Goal: Task Accomplishment & Management: Use online tool/utility

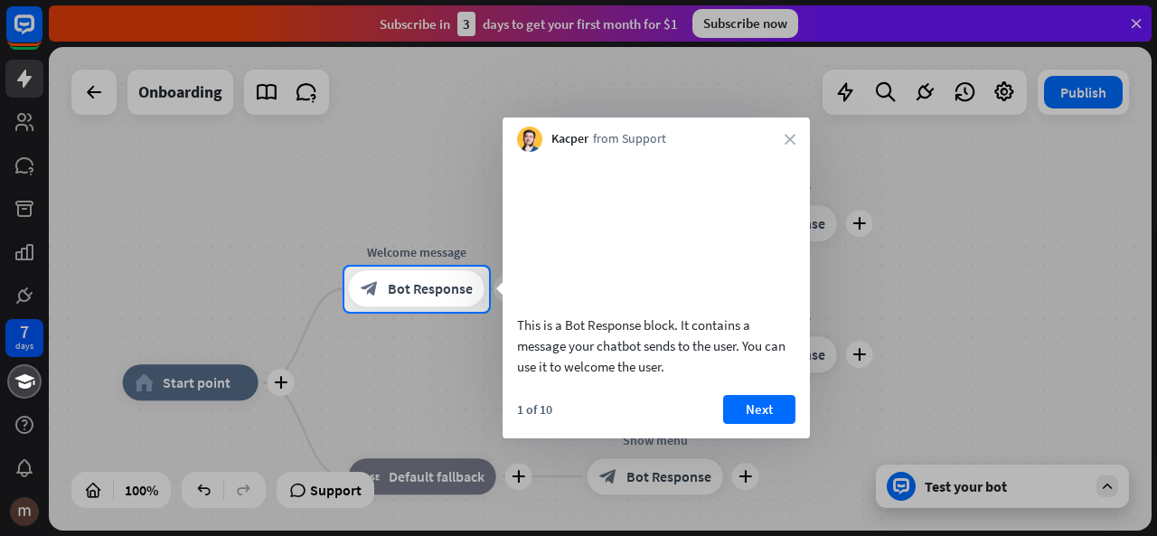
drag, startPoint x: 417, startPoint y: 353, endPoint x: 427, endPoint y: 189, distance: 164.8
click at [427, 189] on div at bounding box center [578, 268] width 1157 height 536
click at [743, 424] on button "Next" at bounding box center [759, 409] width 72 height 29
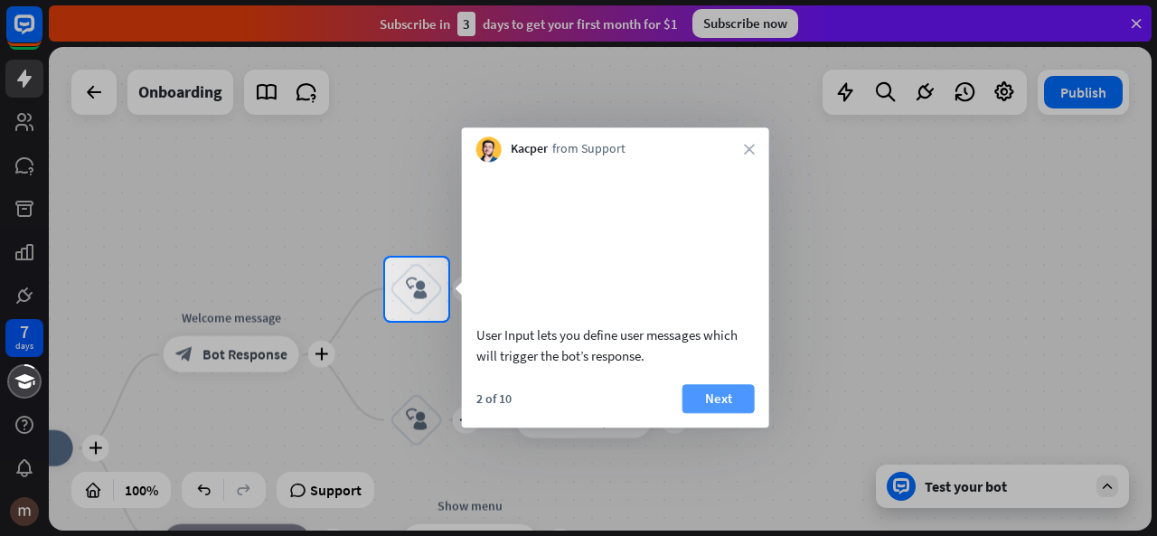
click at [712, 413] on button "Next" at bounding box center [718, 398] width 72 height 29
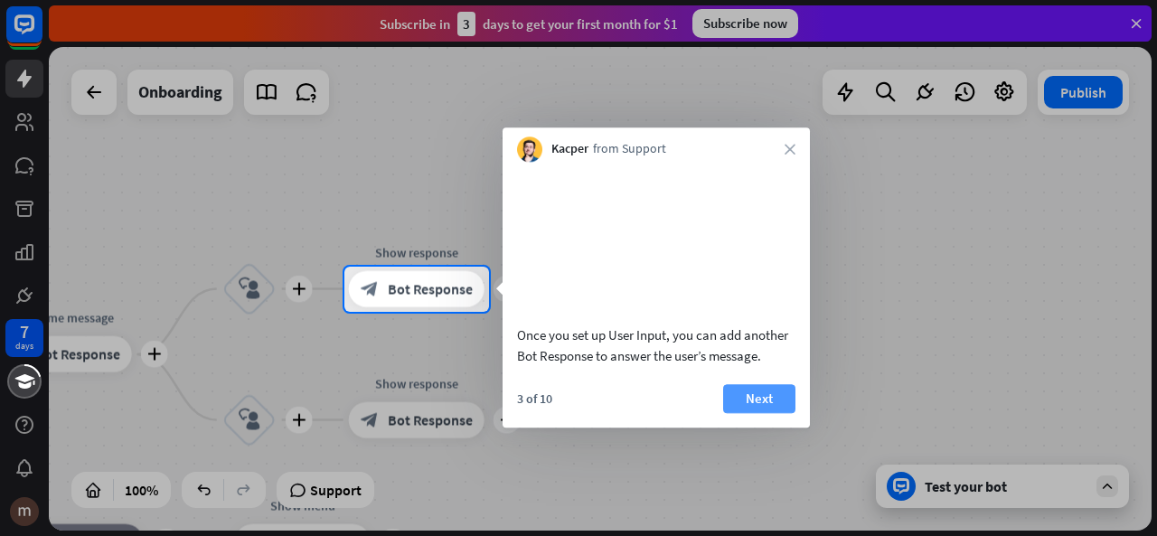
click at [762, 406] on button "Next" at bounding box center [759, 398] width 72 height 29
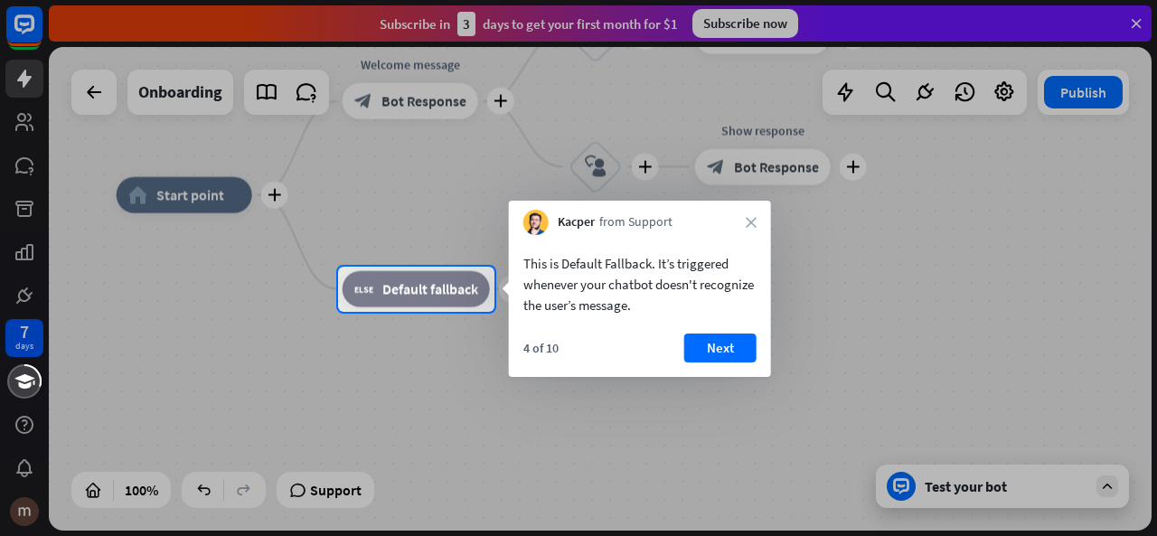
drag, startPoint x: 966, startPoint y: 321, endPoint x: 1112, endPoint y: 484, distance: 218.9
click at [1112, 484] on div at bounding box center [578, 424] width 1157 height 225
click at [746, 355] on button "Next" at bounding box center [720, 347] width 72 height 29
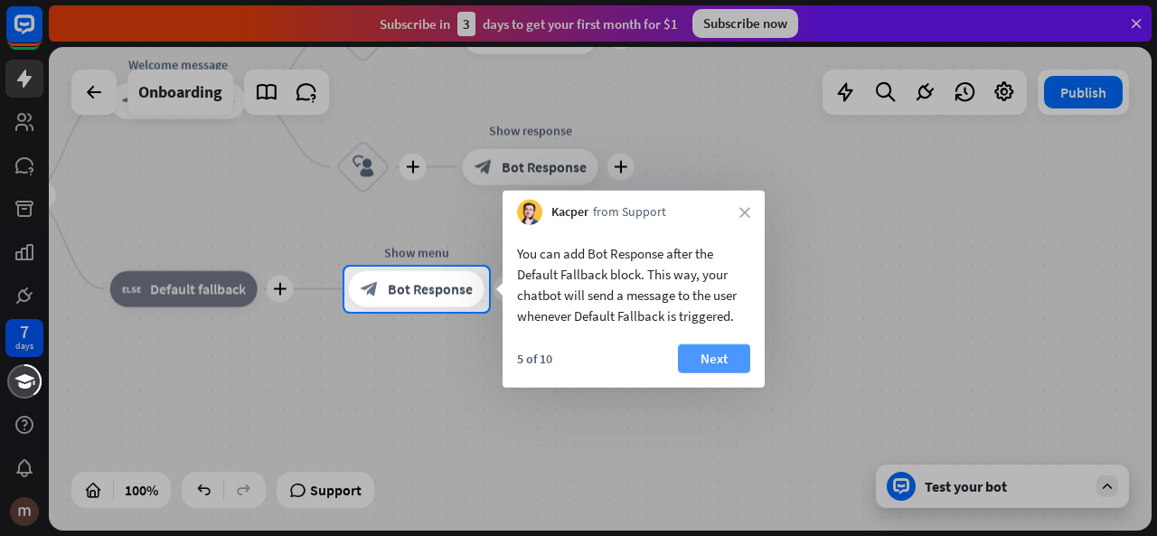
click at [732, 352] on button "Next" at bounding box center [714, 358] width 72 height 29
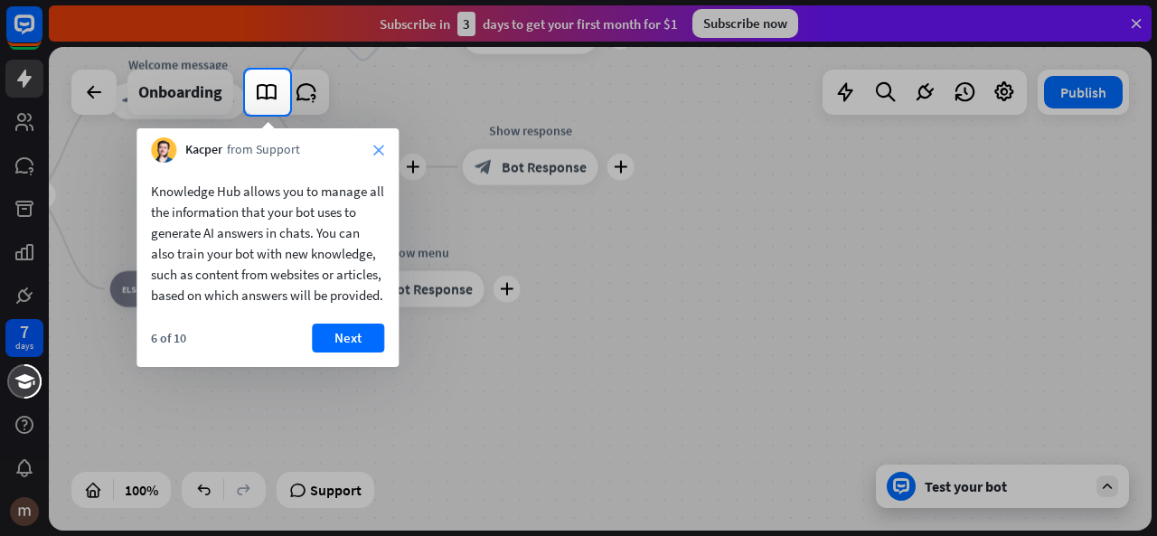
click at [381, 149] on icon "close" at bounding box center [378, 150] width 11 height 11
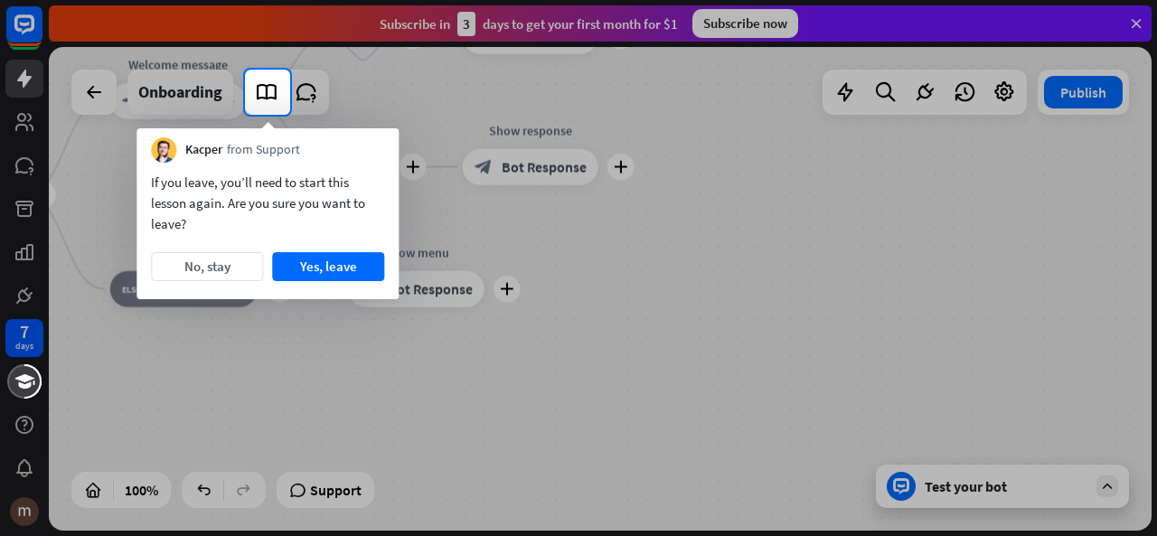
click at [381, 149] on div "Kacper from Support" at bounding box center [267, 145] width 262 height 34
click at [237, 267] on button "No, stay" at bounding box center [207, 266] width 112 height 29
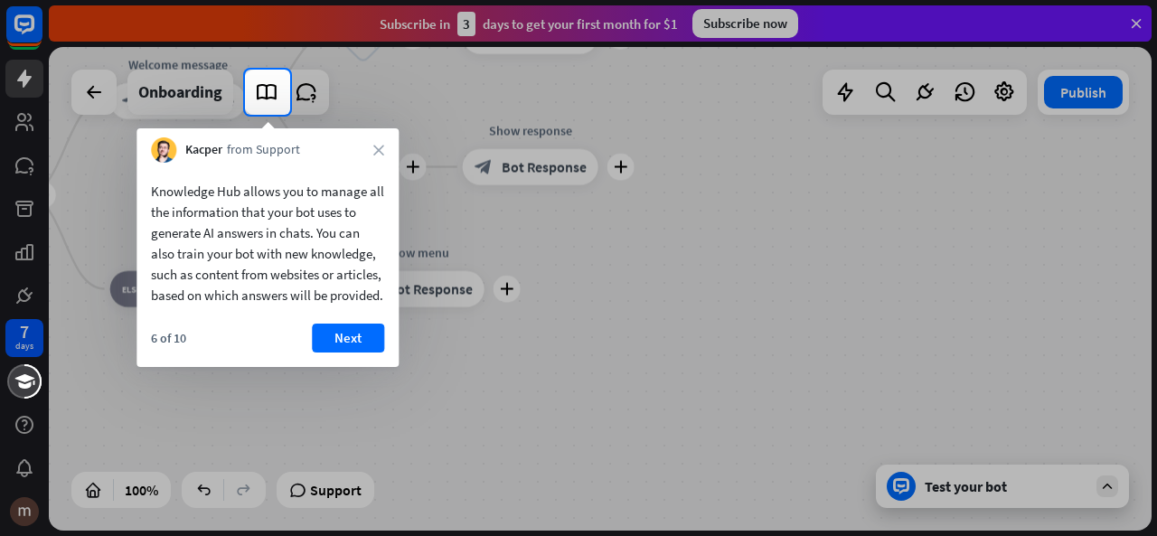
click at [1112, 481] on div at bounding box center [578, 325] width 1157 height 421
click at [333, 352] on button "Next" at bounding box center [348, 338] width 72 height 29
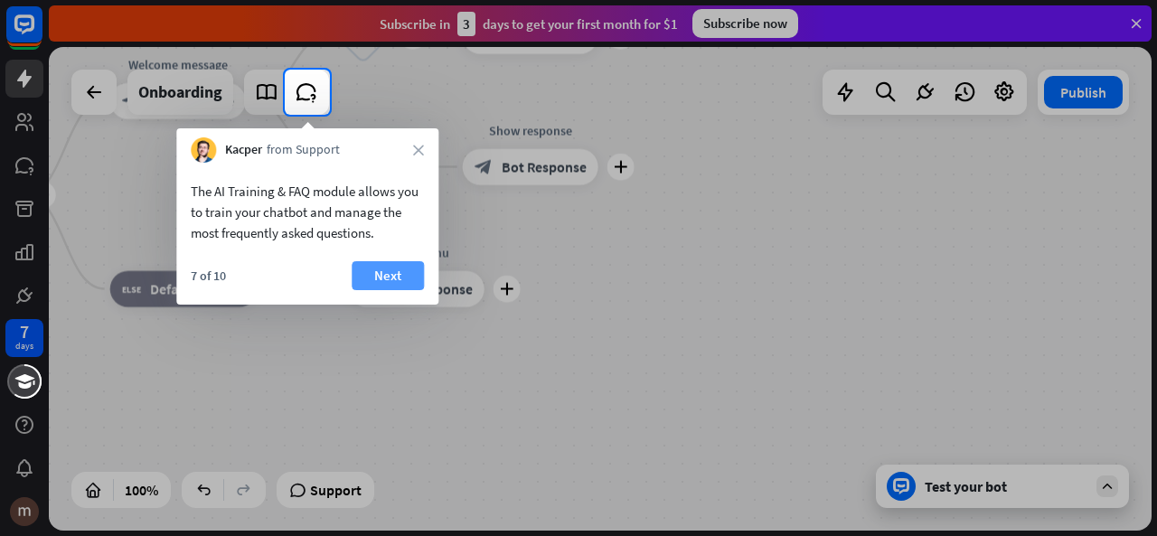
click at [387, 271] on button "Next" at bounding box center [388, 275] width 72 height 29
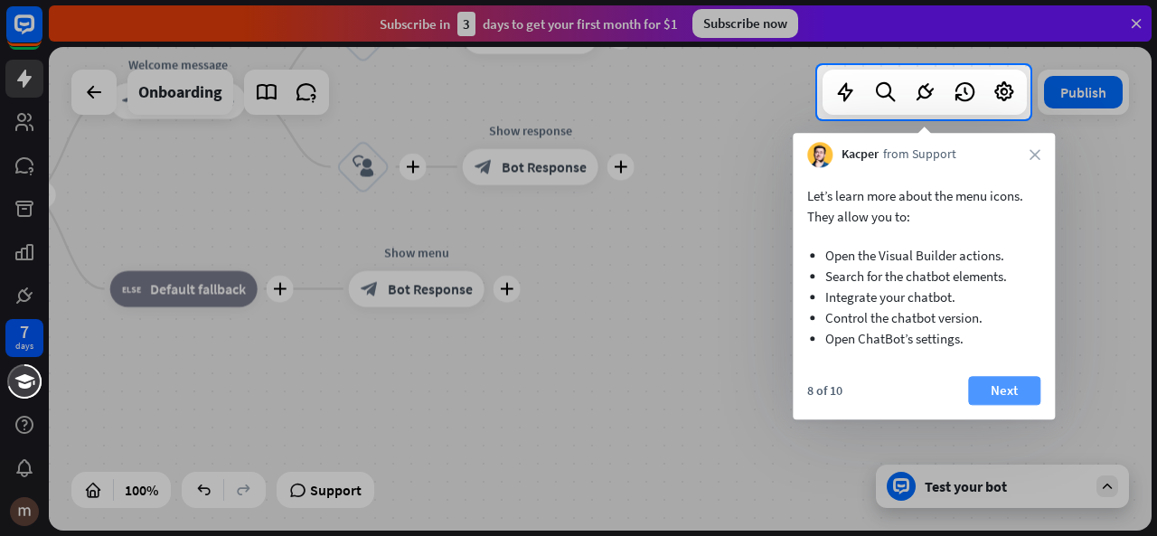
click at [1016, 384] on button "Next" at bounding box center [1004, 390] width 72 height 29
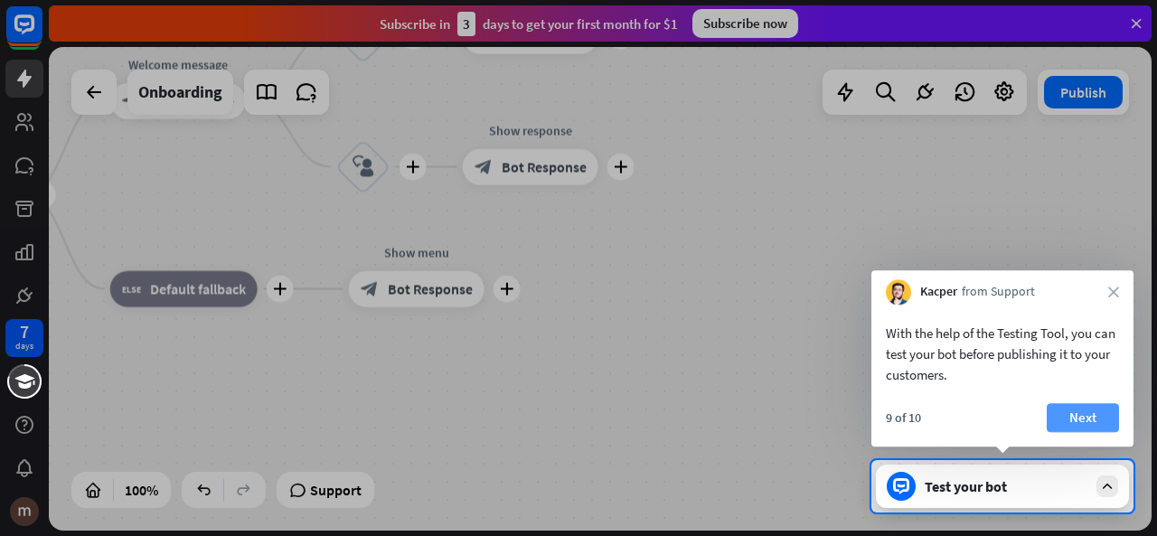
click at [1082, 420] on button "Next" at bounding box center [1083, 417] width 72 height 29
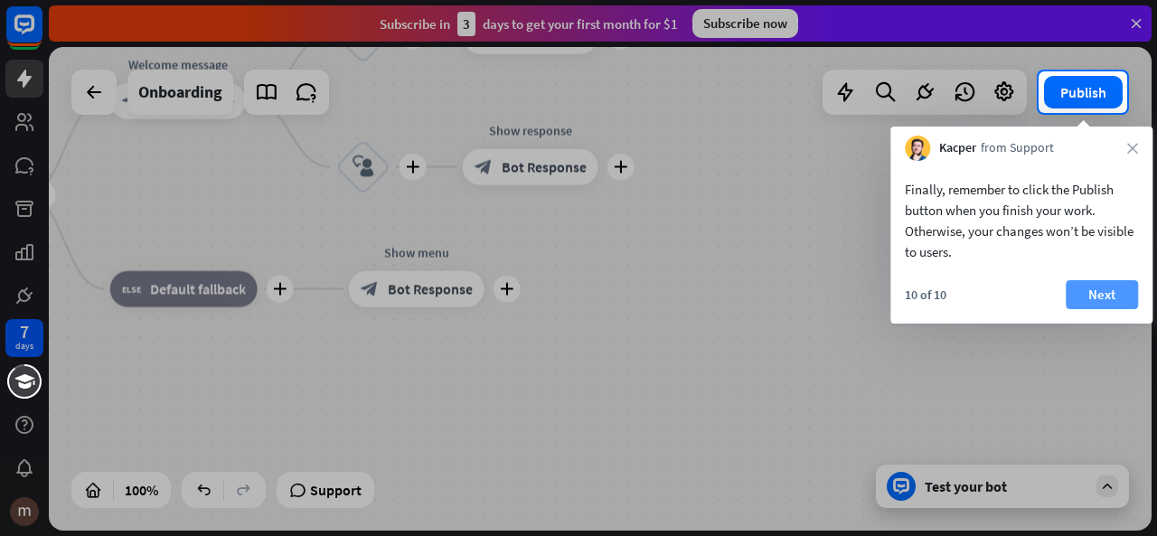
click at [1105, 283] on button "Next" at bounding box center [1102, 294] width 72 height 29
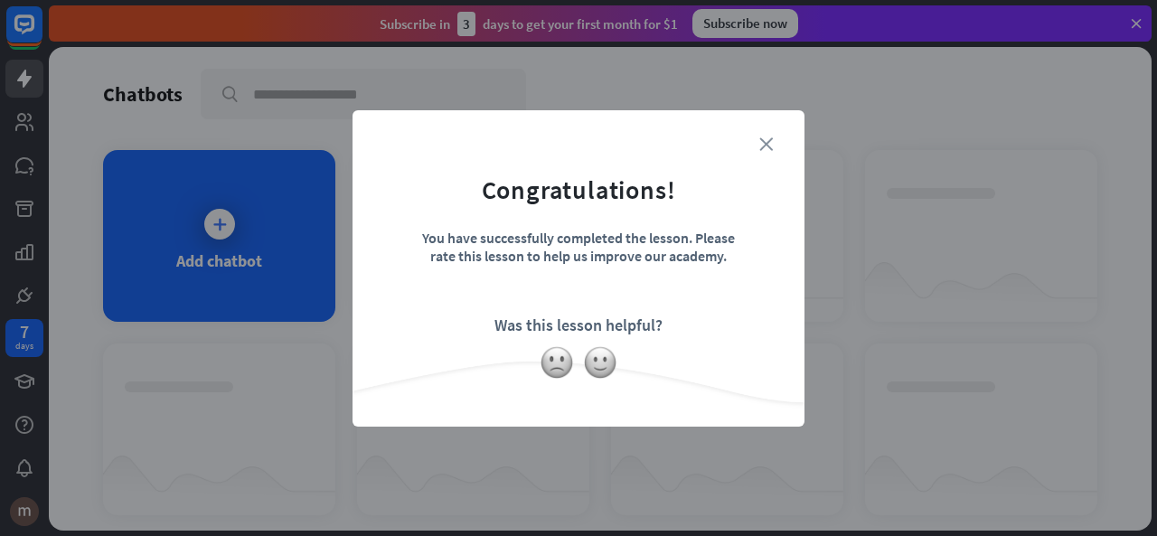
click at [769, 146] on icon "close" at bounding box center [766, 144] width 14 height 14
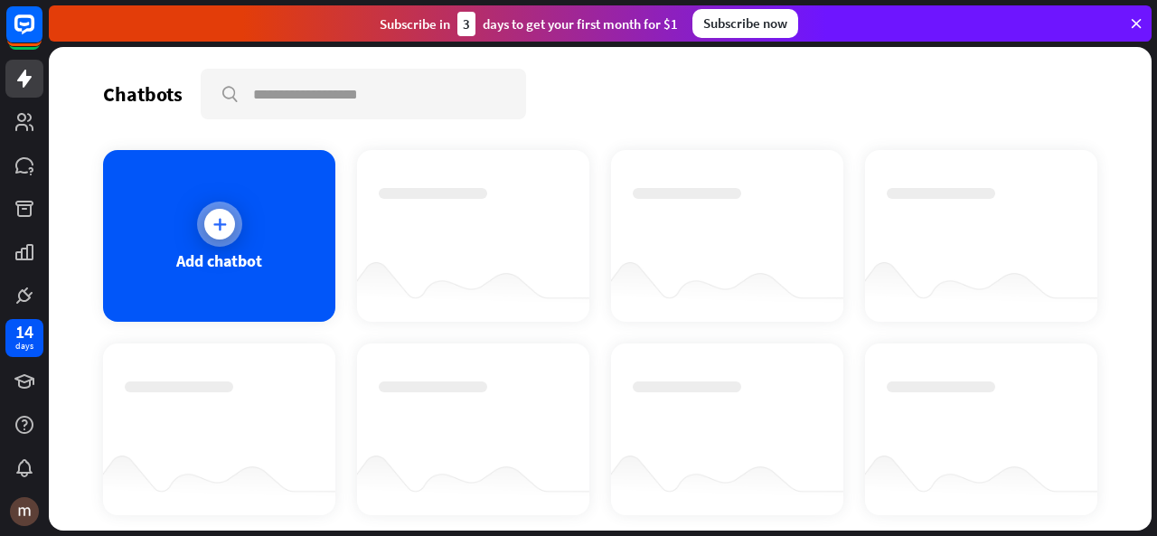
click at [217, 260] on div "Add chatbot" at bounding box center [219, 260] width 86 height 21
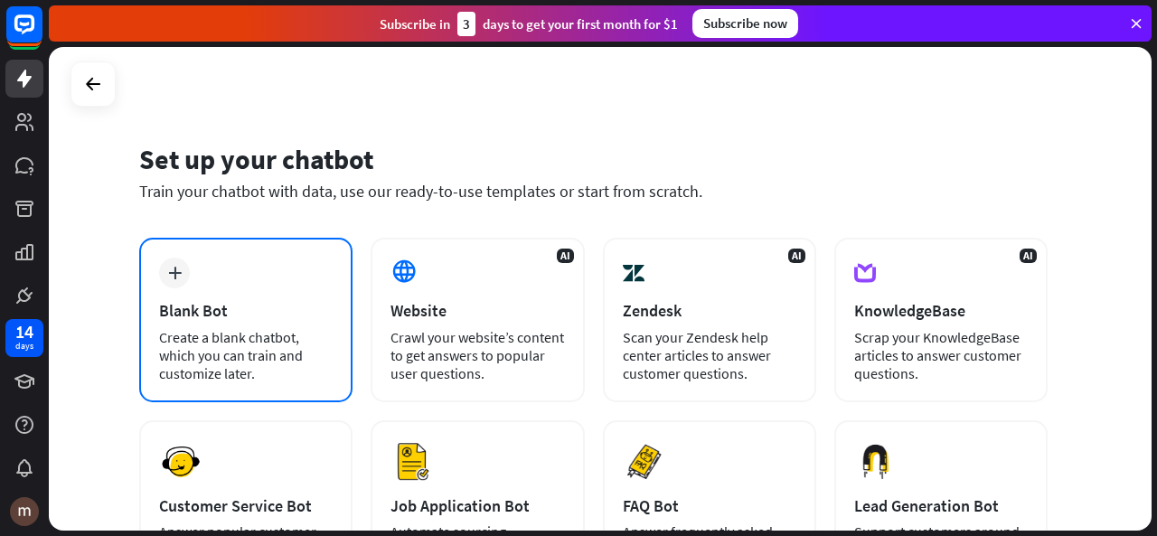
click at [282, 314] on div "Blank Bot" at bounding box center [246, 310] width 174 height 21
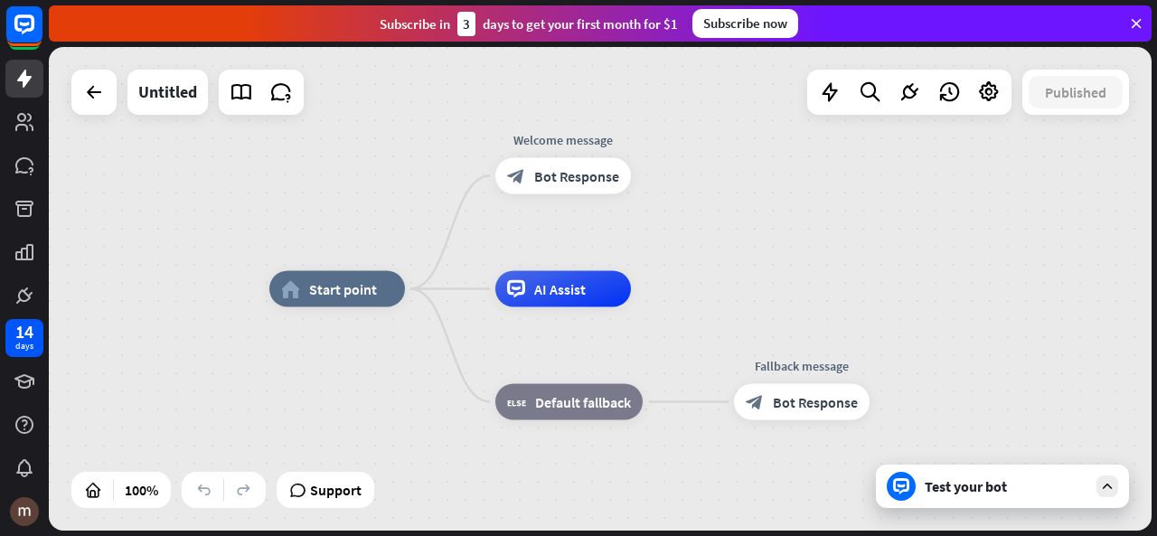
click at [1137, 24] on icon at bounding box center [1136, 23] width 16 height 16
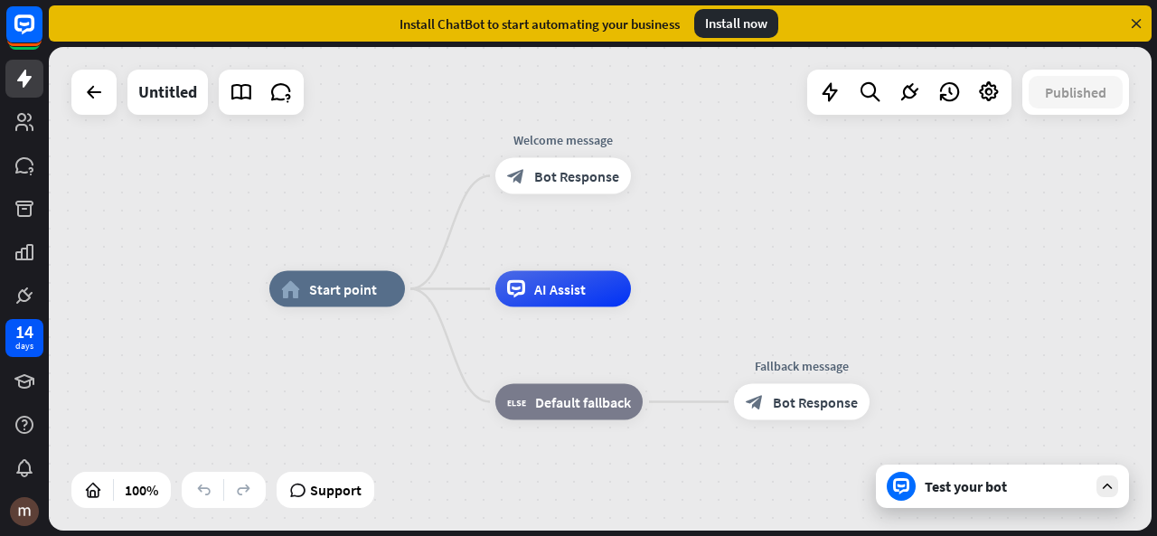
click at [1137, 24] on icon at bounding box center [1136, 23] width 16 height 16
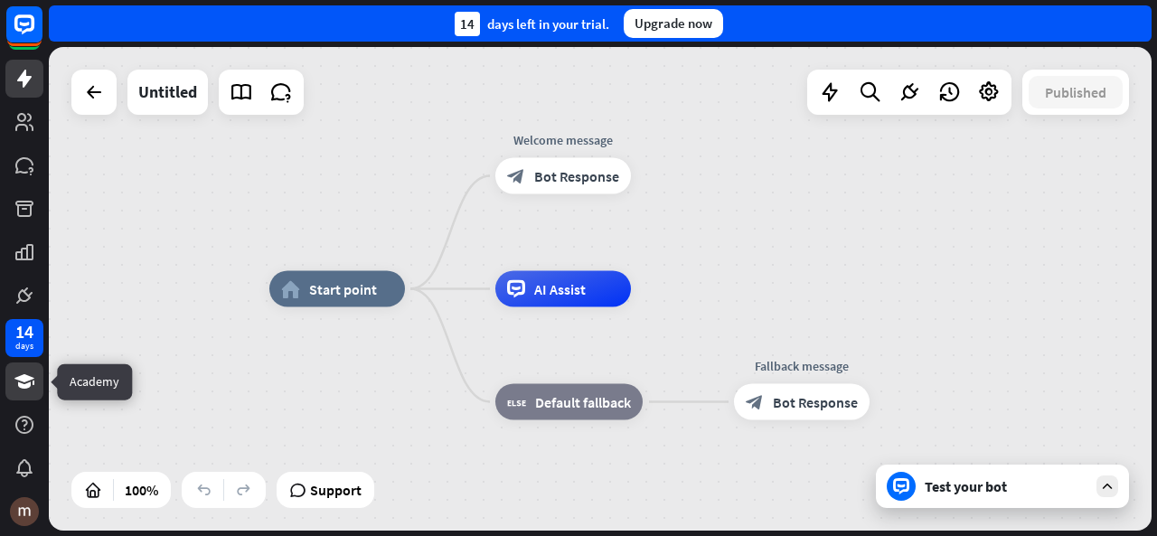
click at [22, 381] on icon at bounding box center [24, 381] width 20 height 14
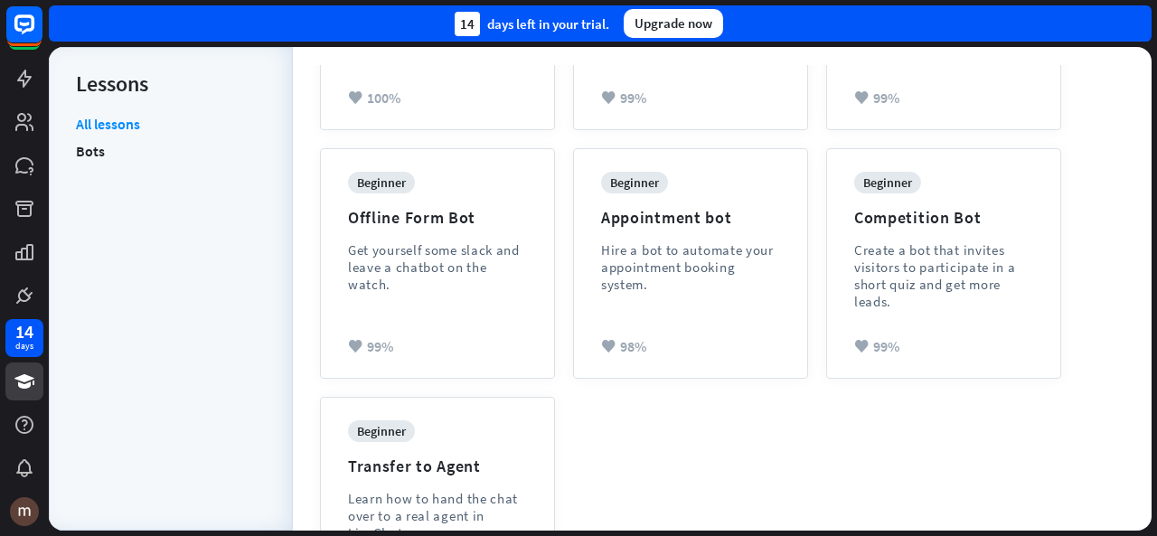
scroll to position [692, 0]
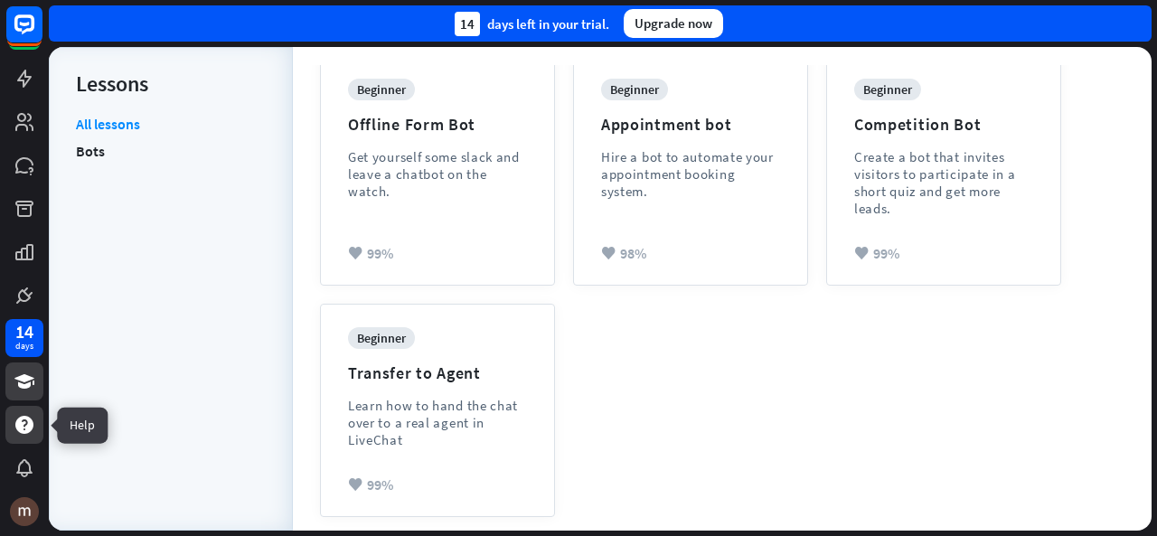
click at [31, 427] on icon at bounding box center [24, 425] width 18 height 18
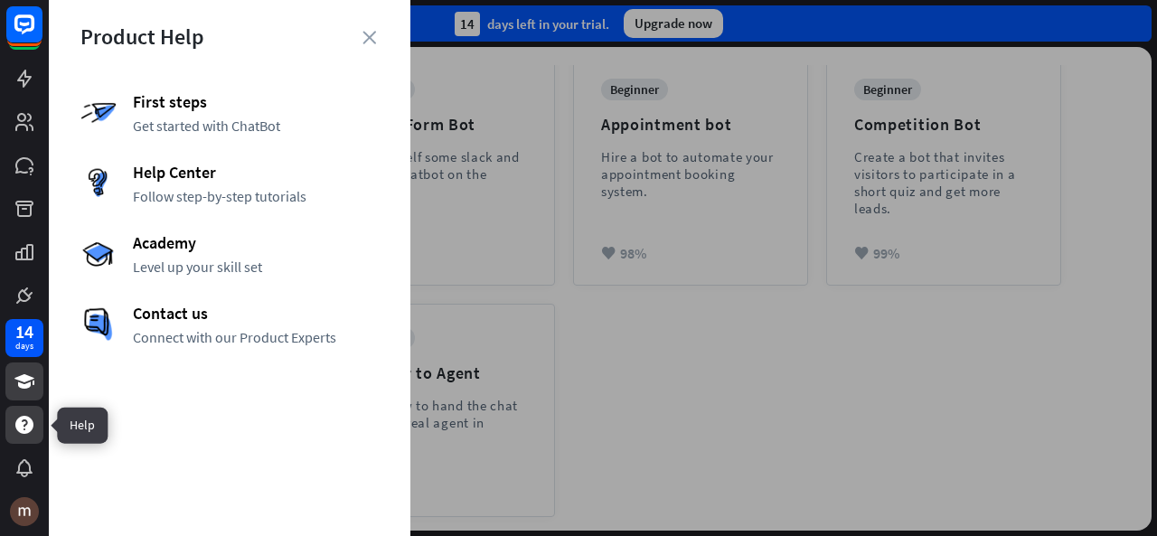
click at [31, 427] on icon at bounding box center [24, 425] width 18 height 18
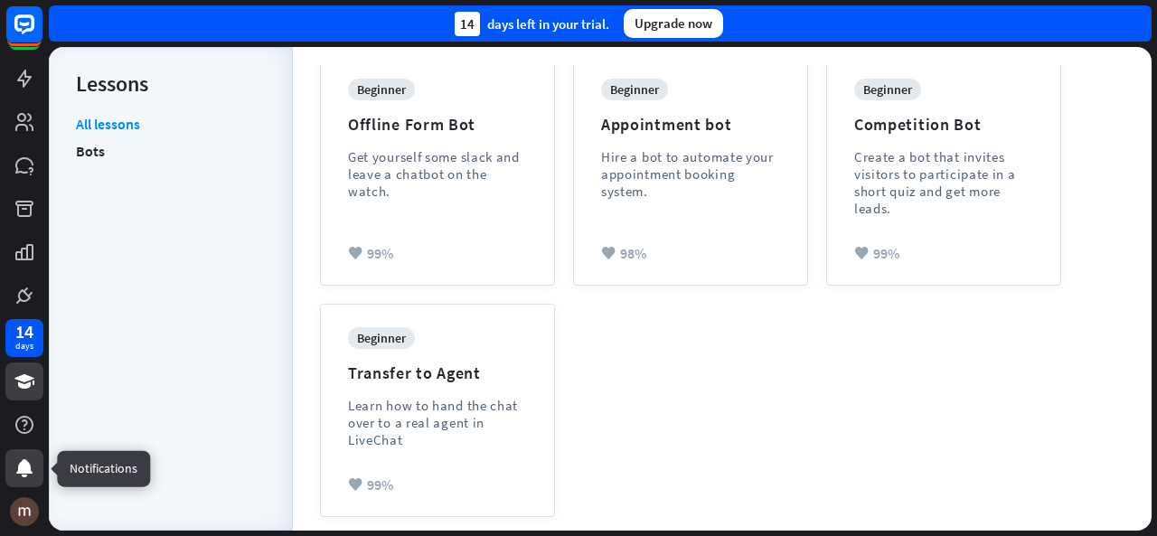
click at [28, 462] on icon at bounding box center [25, 468] width 22 height 22
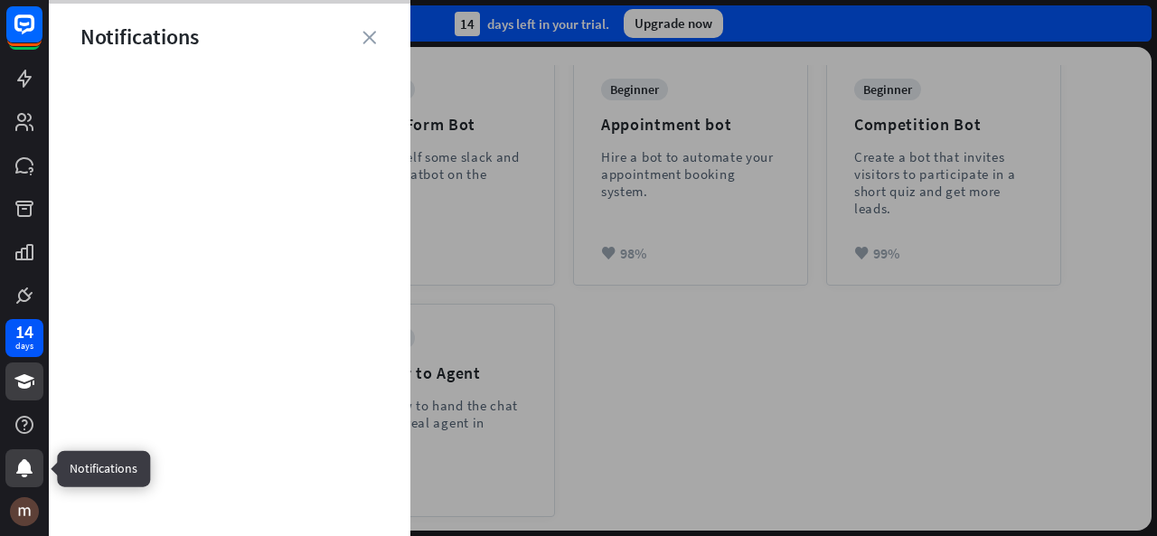
click at [28, 462] on icon at bounding box center [25, 468] width 22 height 22
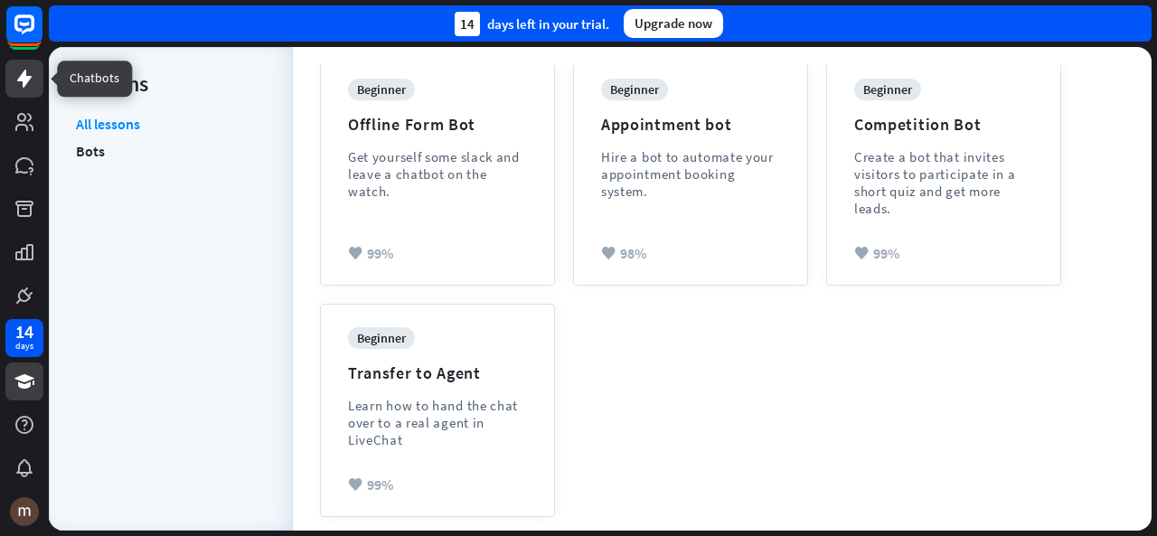
click at [18, 77] on icon at bounding box center [25, 79] width 22 height 22
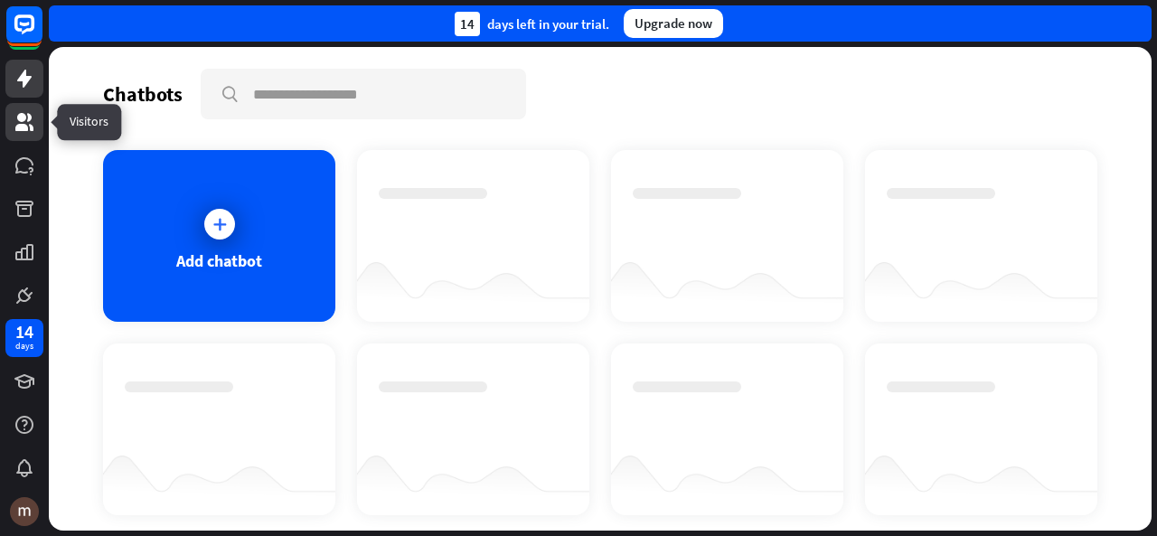
click at [26, 114] on icon at bounding box center [25, 122] width 22 height 22
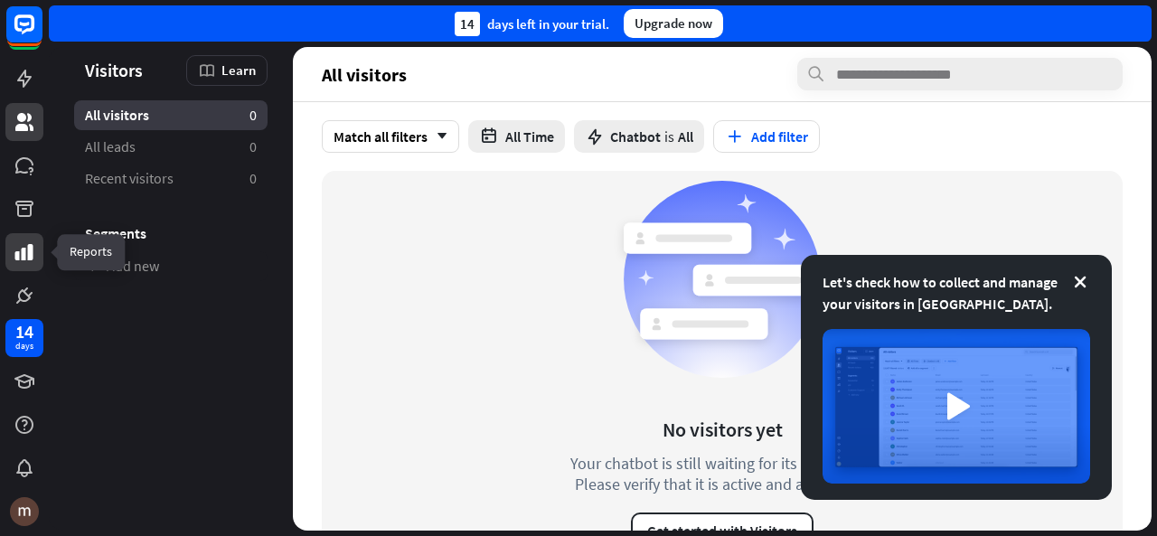
click at [20, 259] on icon at bounding box center [25, 252] width 22 height 22
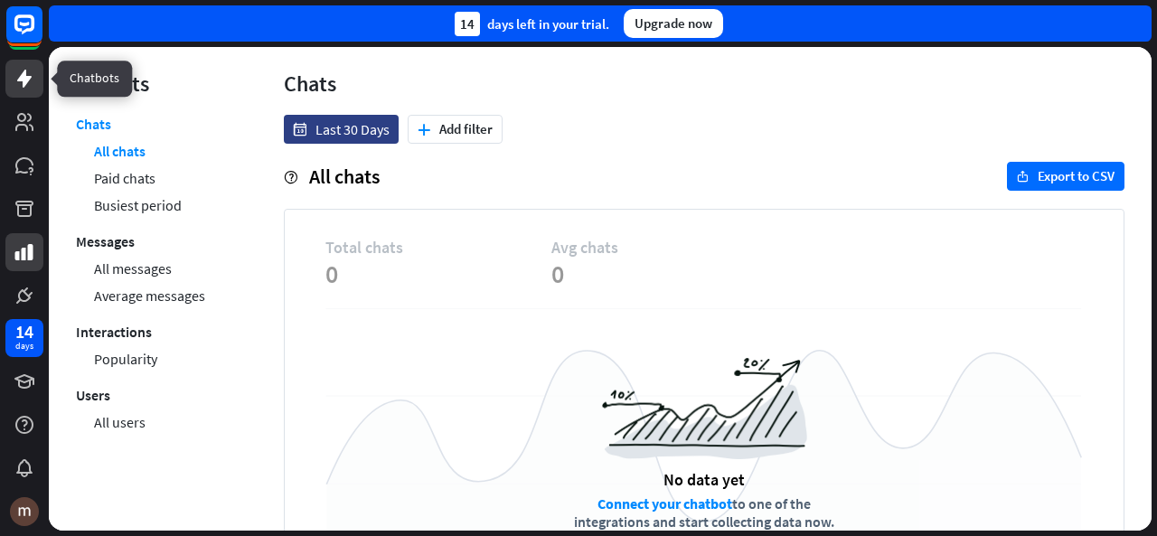
click at [27, 83] on icon at bounding box center [25, 79] width 22 height 22
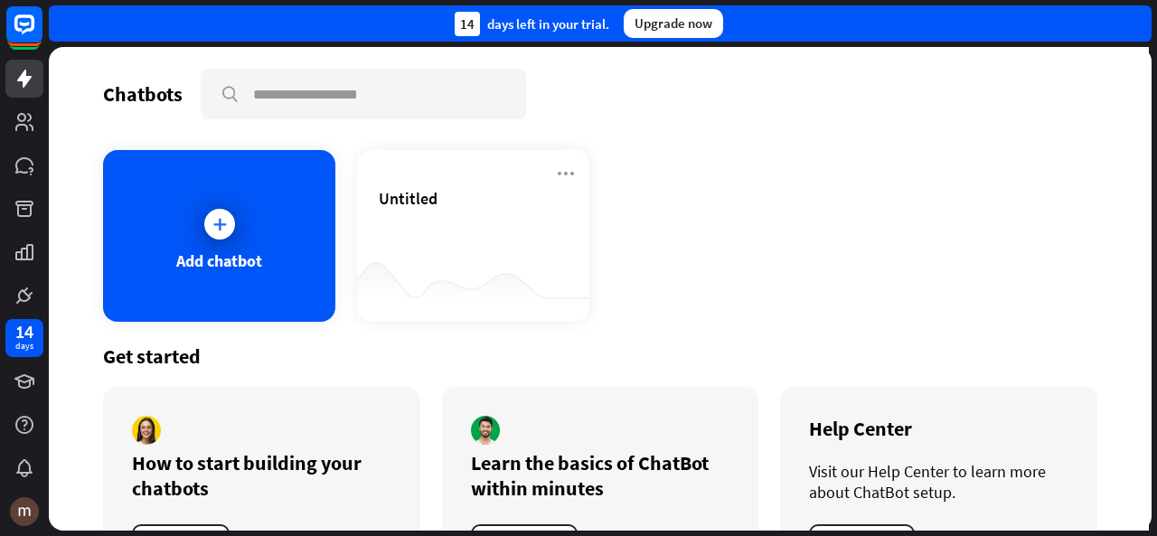
drag, startPoint x: 1151, startPoint y: 112, endPoint x: 1144, endPoint y: 146, distance: 35.1
click at [1144, 146] on div "Chatbots search Add chatbot Untitled Get started How to start building your cha…" at bounding box center [603, 291] width 1108 height 489
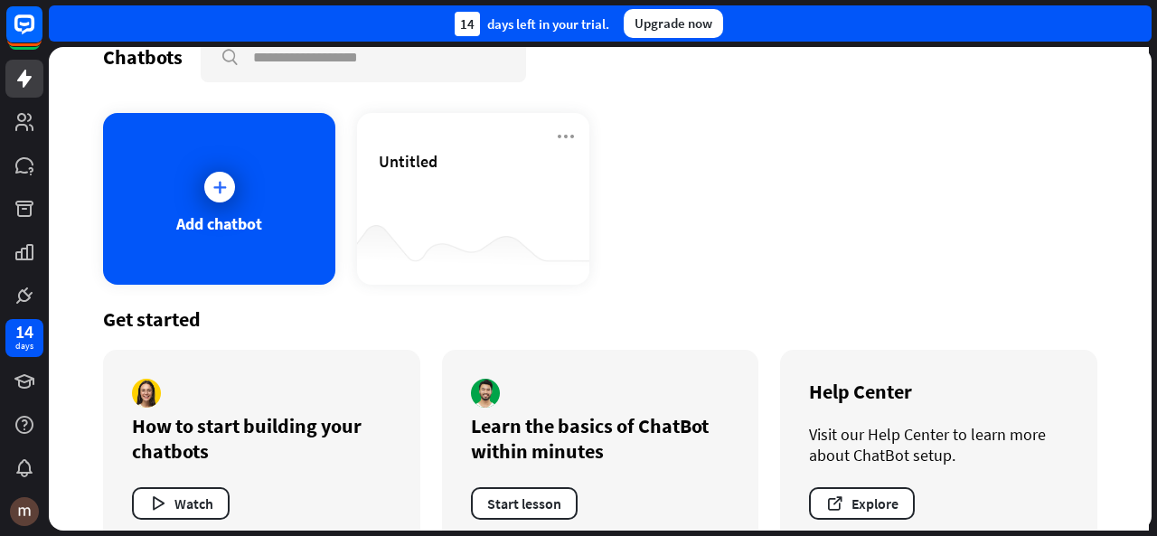
scroll to position [76, 0]
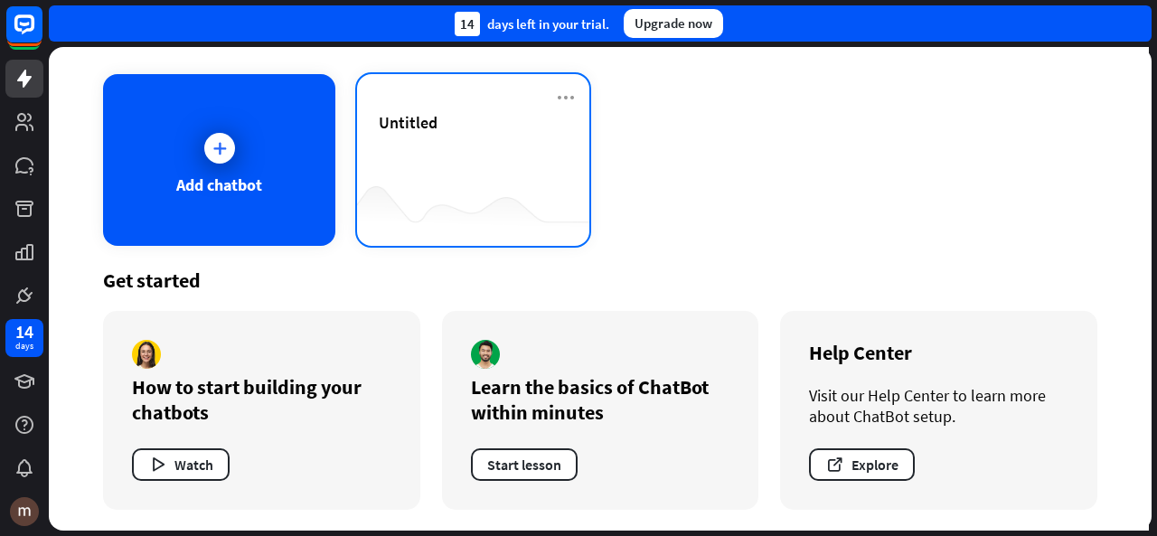
click at [479, 180] on div at bounding box center [473, 210] width 232 height 70
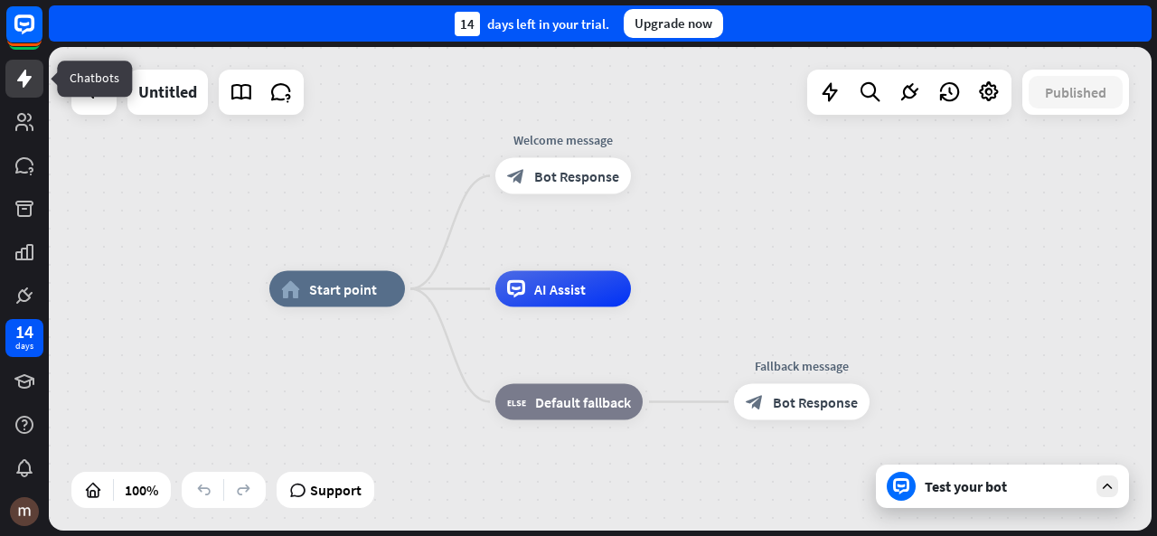
click at [22, 82] on icon at bounding box center [25, 79] width 22 height 22
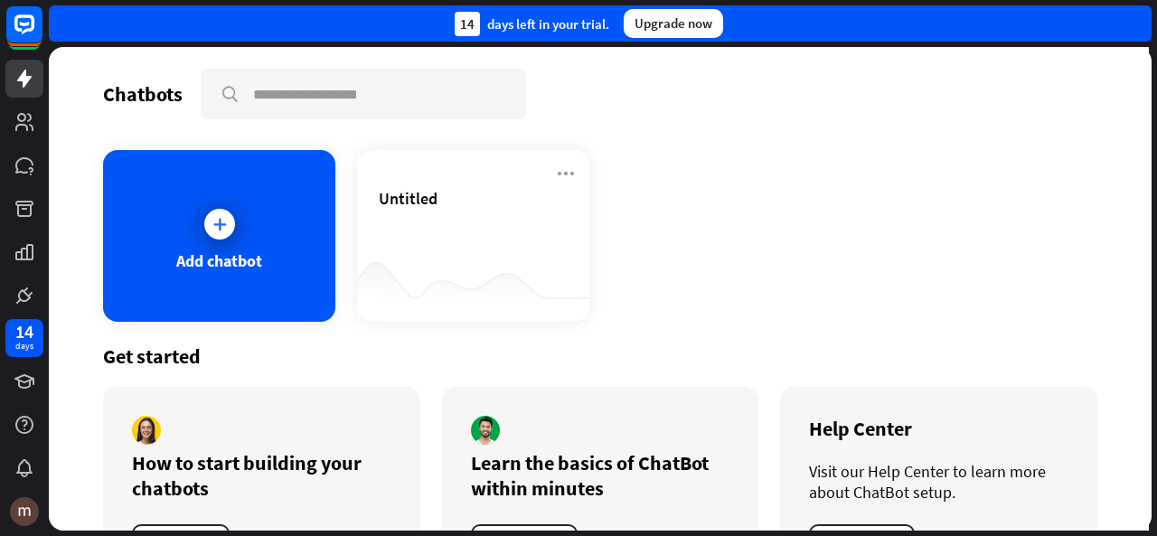
drag, startPoint x: 1156, startPoint y: 89, endPoint x: 1153, endPoint y: 159, distance: 69.6
click at [1153, 159] on div "Chatbots search Add chatbot Untitled Get started How to start building your cha…" at bounding box center [603, 291] width 1108 height 489
drag, startPoint x: 1153, startPoint y: 159, endPoint x: 1156, endPoint y: 230, distance: 71.4
click at [1156, 230] on div "Chatbots search Add chatbot Untitled Get started How to start building your cha…" at bounding box center [603, 291] width 1108 height 489
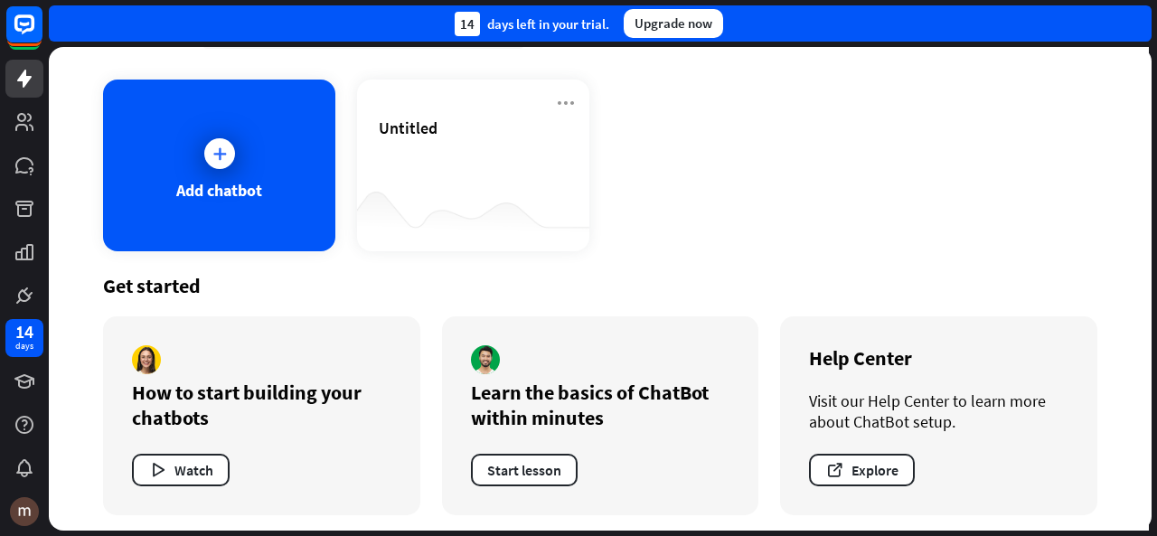
scroll to position [76, 0]
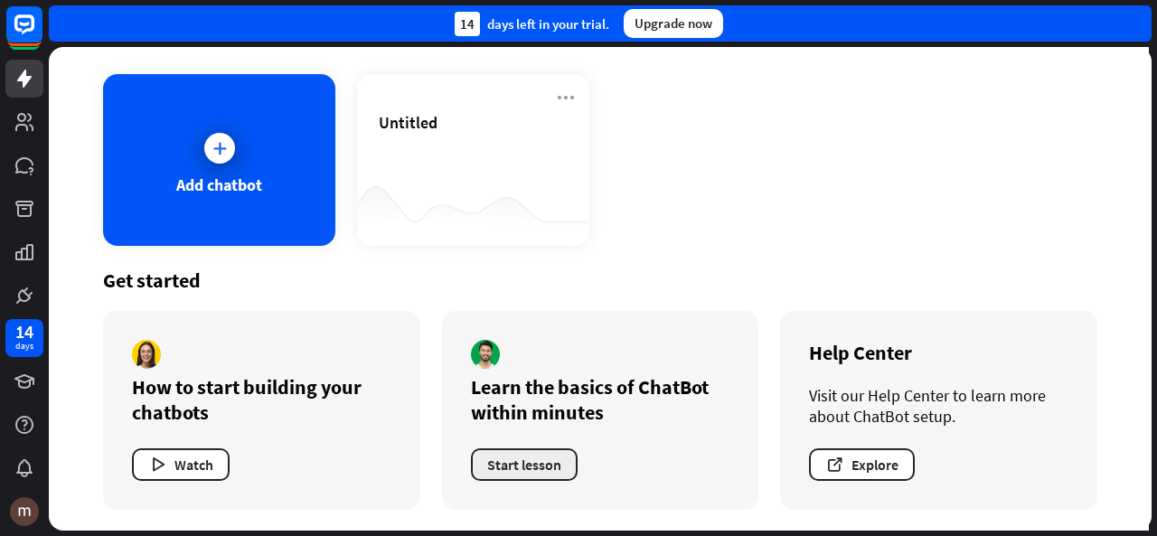
click at [540, 449] on button "Start lesson" at bounding box center [524, 464] width 107 height 33
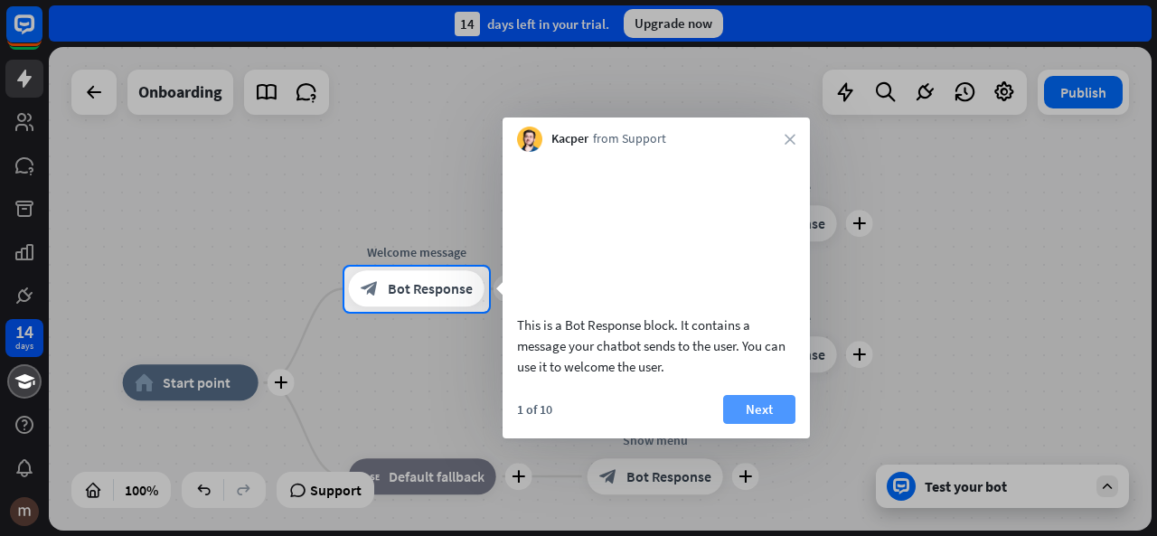
click at [753, 422] on button "Next" at bounding box center [759, 409] width 72 height 29
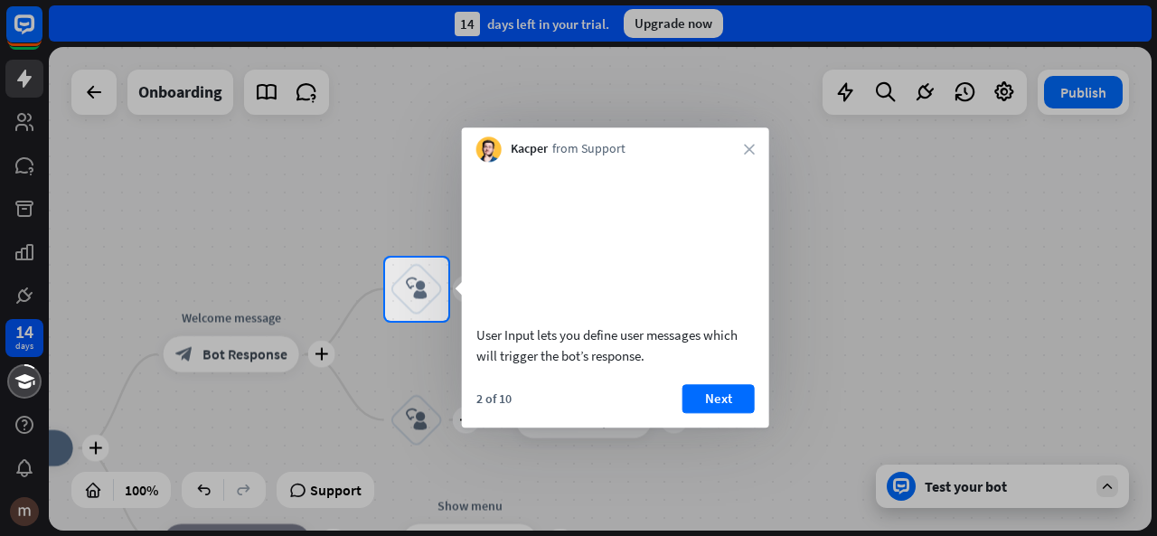
click at [753, 413] on button "Next" at bounding box center [718, 398] width 72 height 29
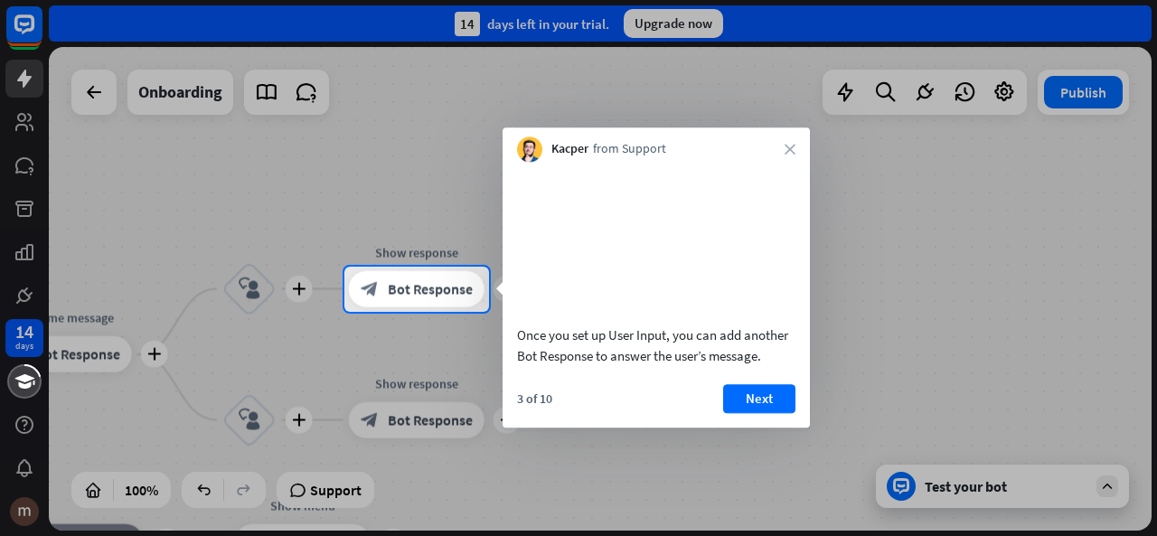
click at [753, 413] on button "Next" at bounding box center [759, 398] width 72 height 29
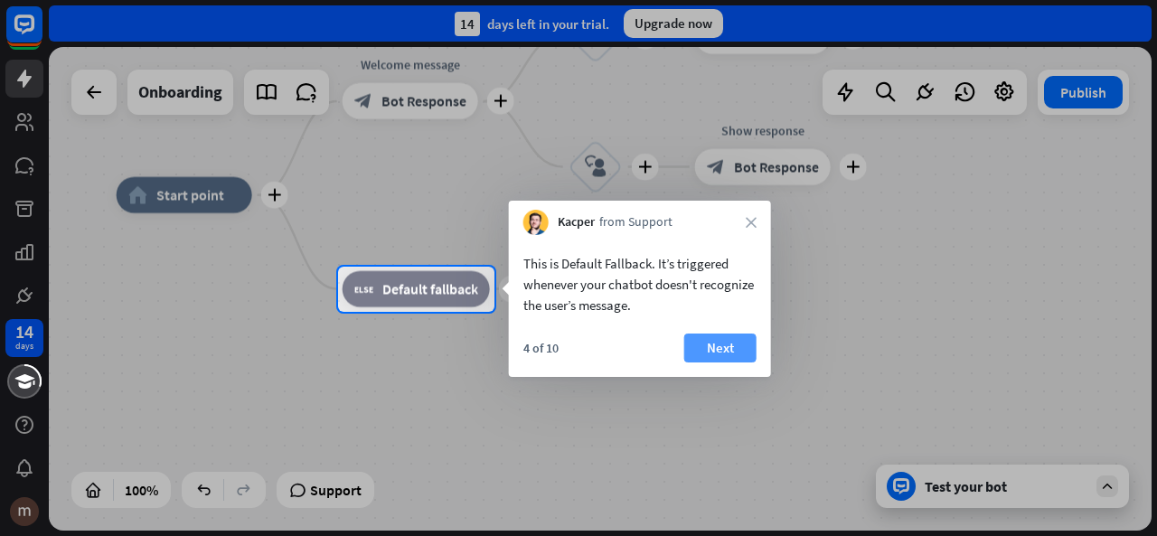
click at [707, 352] on button "Next" at bounding box center [720, 347] width 72 height 29
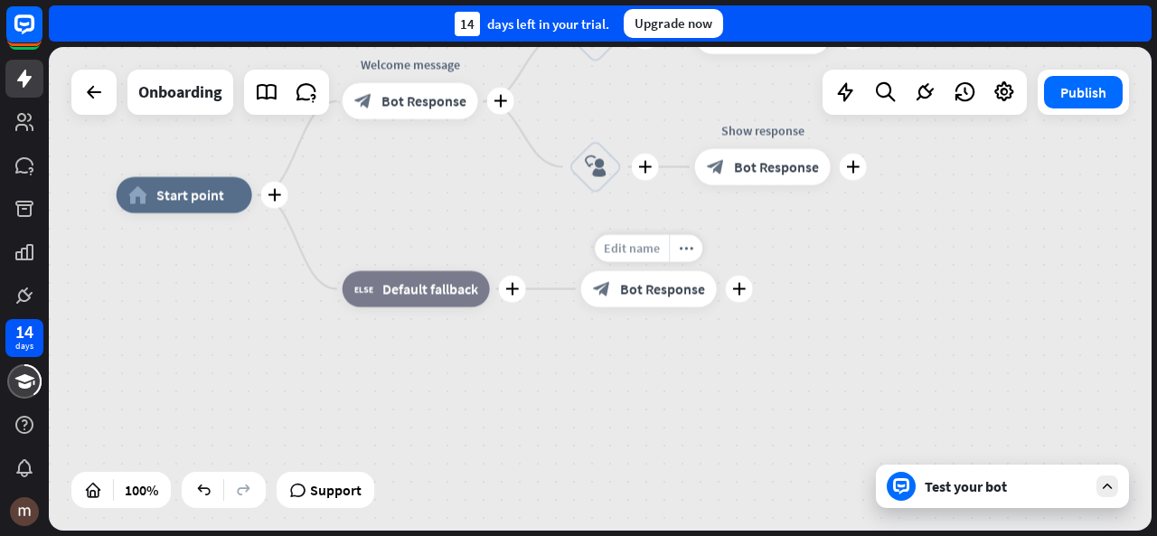
click at [643, 246] on span "Edit name" at bounding box center [632, 248] width 56 height 16
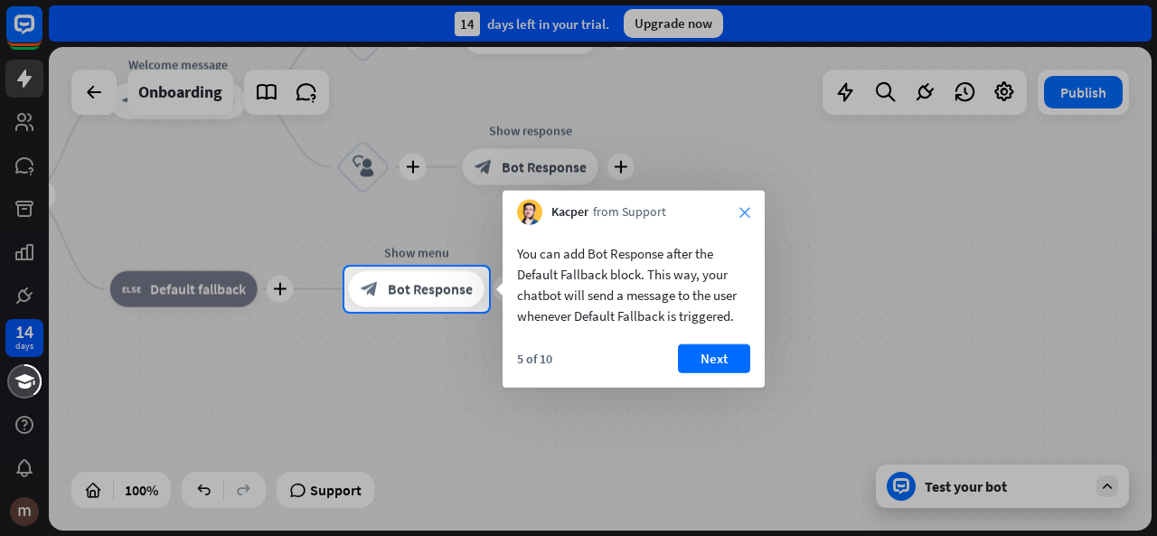
click at [749, 211] on icon "close" at bounding box center [744, 212] width 11 height 11
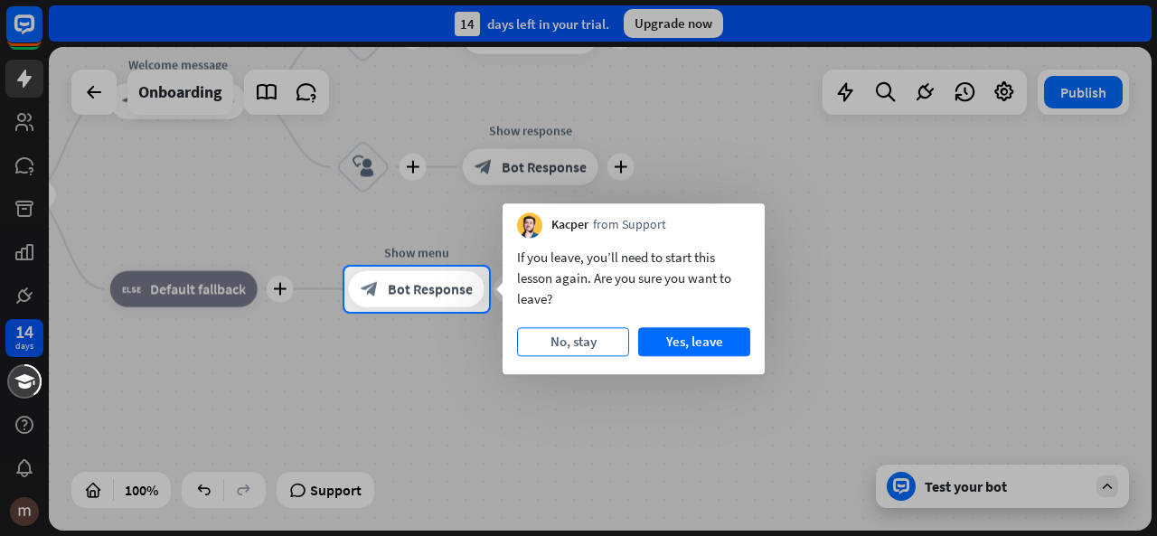
click at [560, 342] on button "No, stay" at bounding box center [573, 341] width 112 height 29
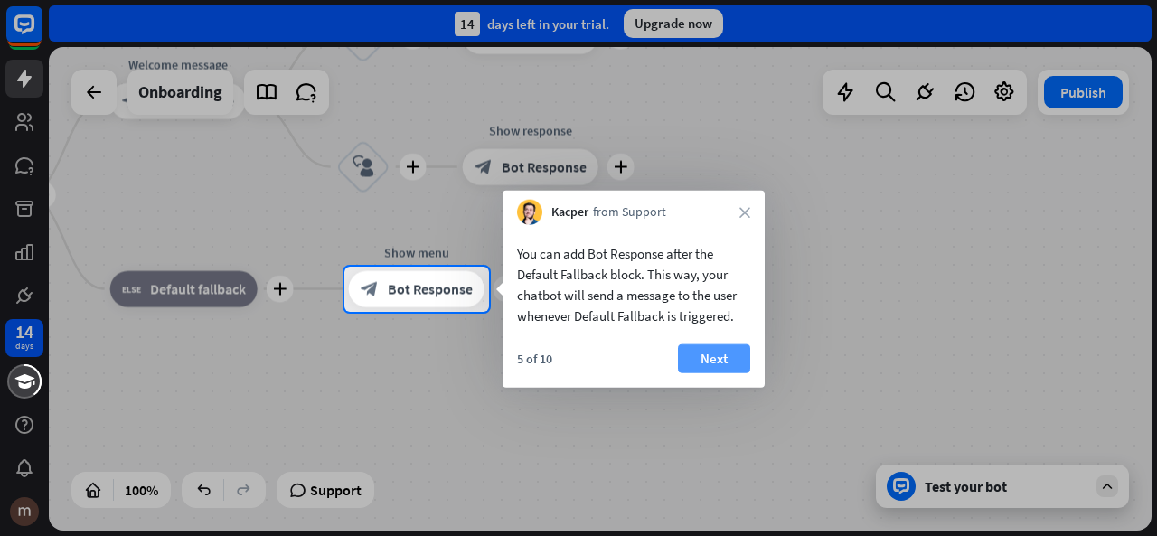
click at [712, 359] on button "Next" at bounding box center [714, 358] width 72 height 29
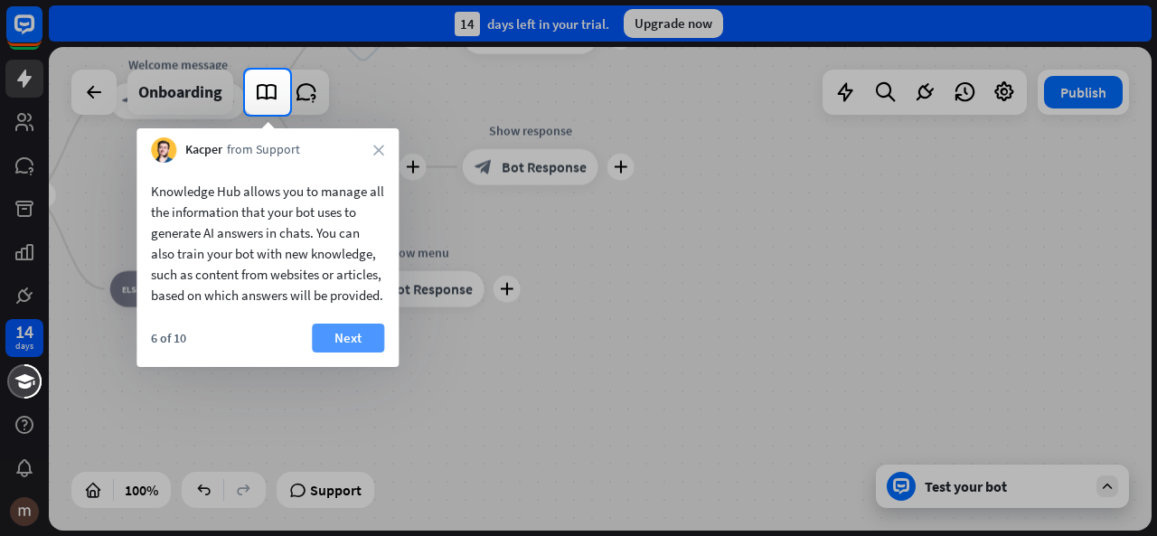
click at [345, 352] on button "Next" at bounding box center [348, 338] width 72 height 29
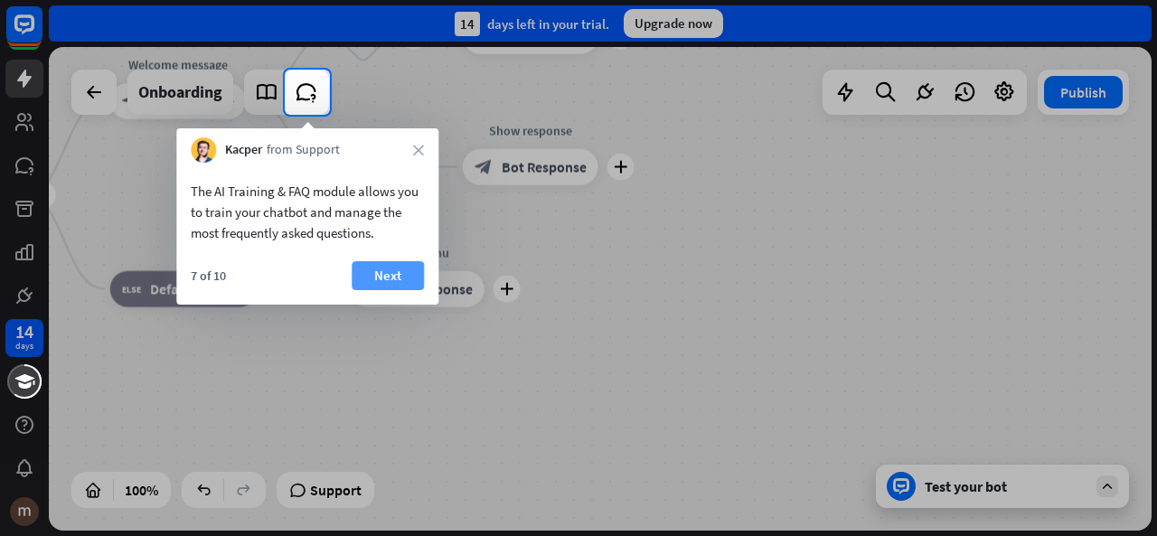
click at [398, 282] on button "Next" at bounding box center [388, 275] width 72 height 29
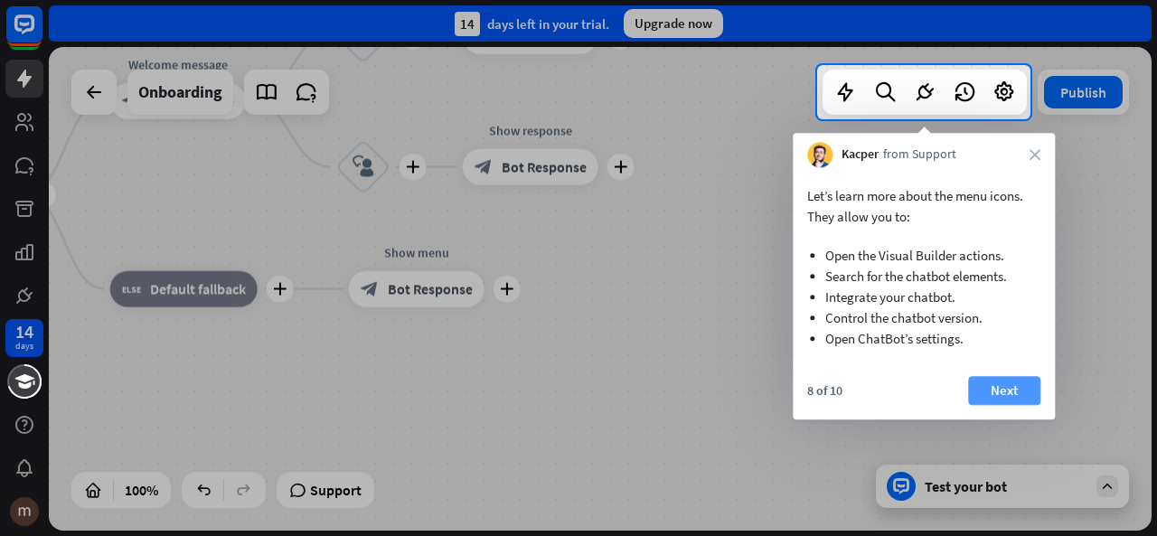
click at [1022, 390] on button "Next" at bounding box center [1004, 390] width 72 height 29
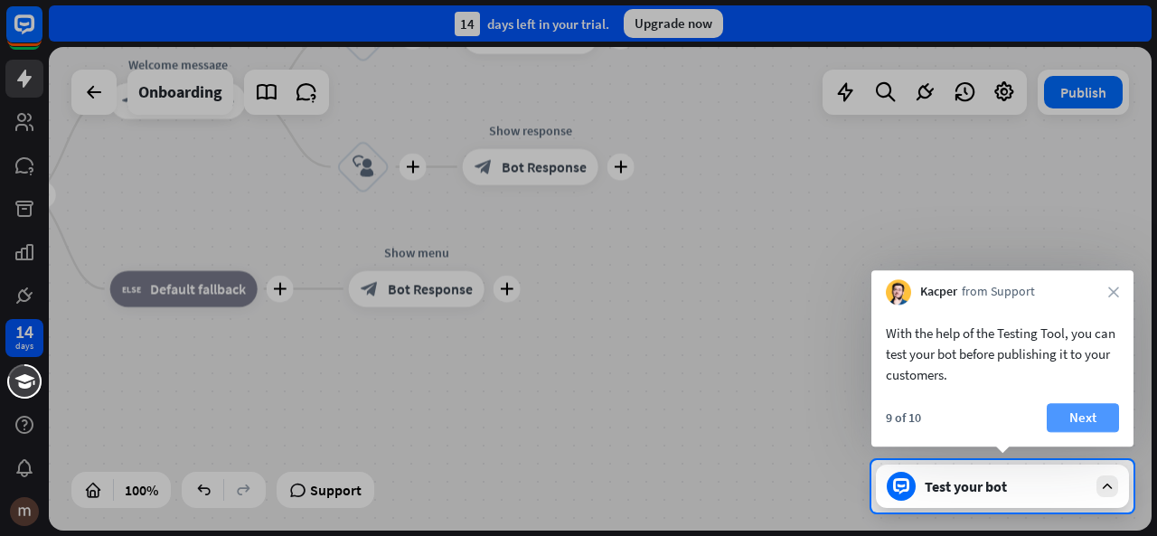
click at [1096, 411] on button "Next" at bounding box center [1083, 417] width 72 height 29
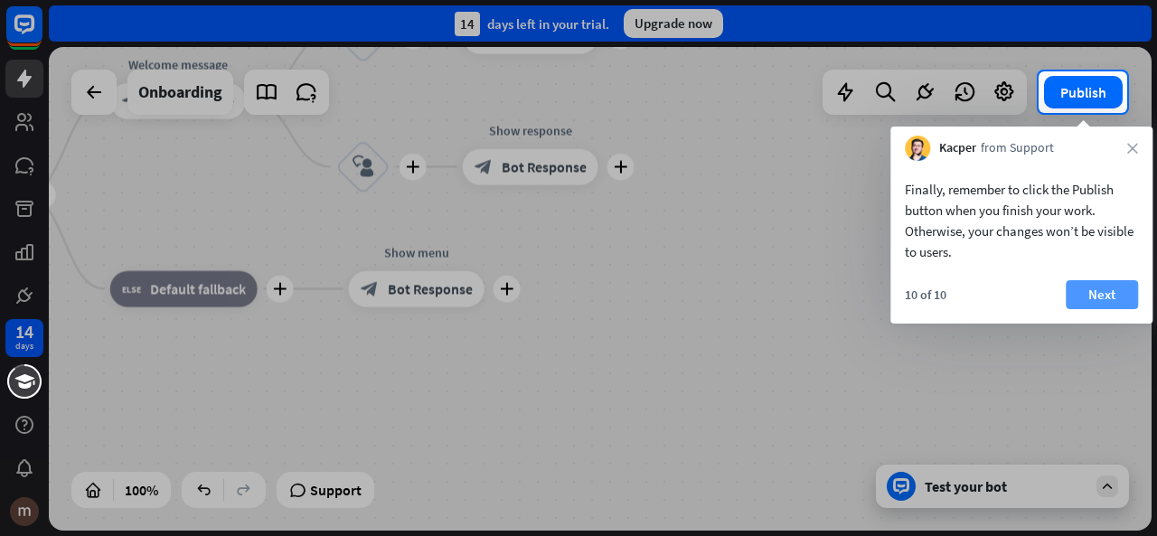
click at [1081, 292] on button "Next" at bounding box center [1102, 294] width 72 height 29
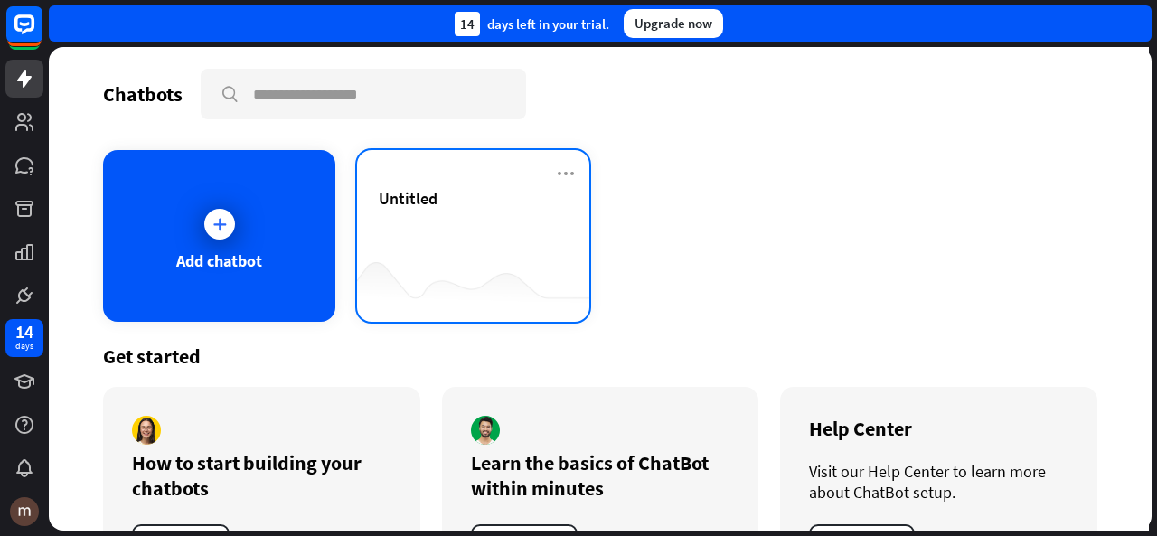
click at [461, 196] on div "Untitled" at bounding box center [473, 198] width 189 height 21
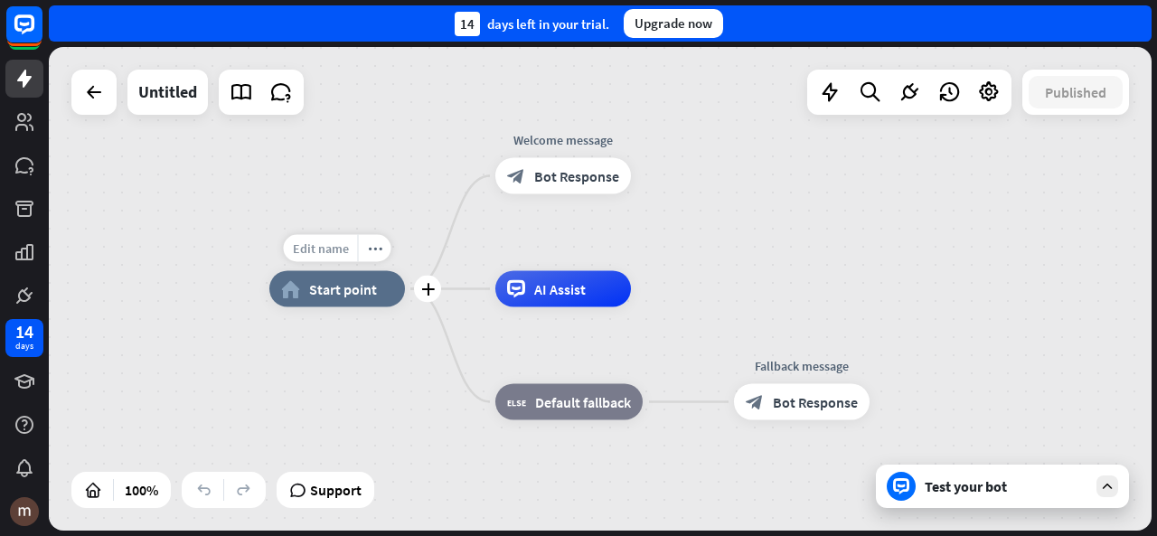
click at [322, 256] on span "Edit name" at bounding box center [321, 248] width 56 height 16
type input "*"
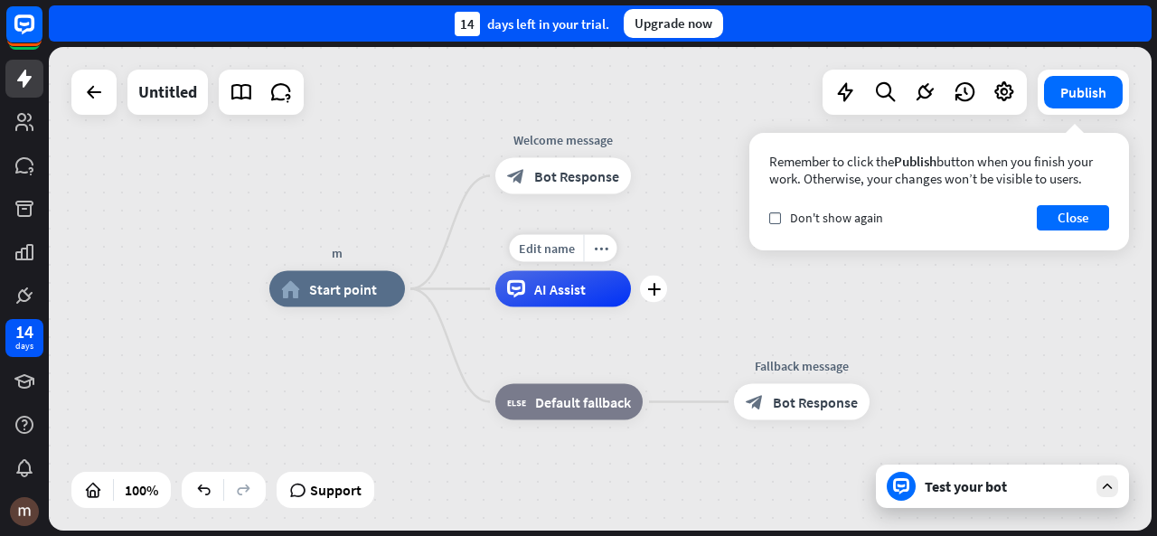
click at [551, 298] on div "AI Assist" at bounding box center [563, 289] width 136 height 36
click at [1103, 484] on icon at bounding box center [1107, 486] width 16 height 16
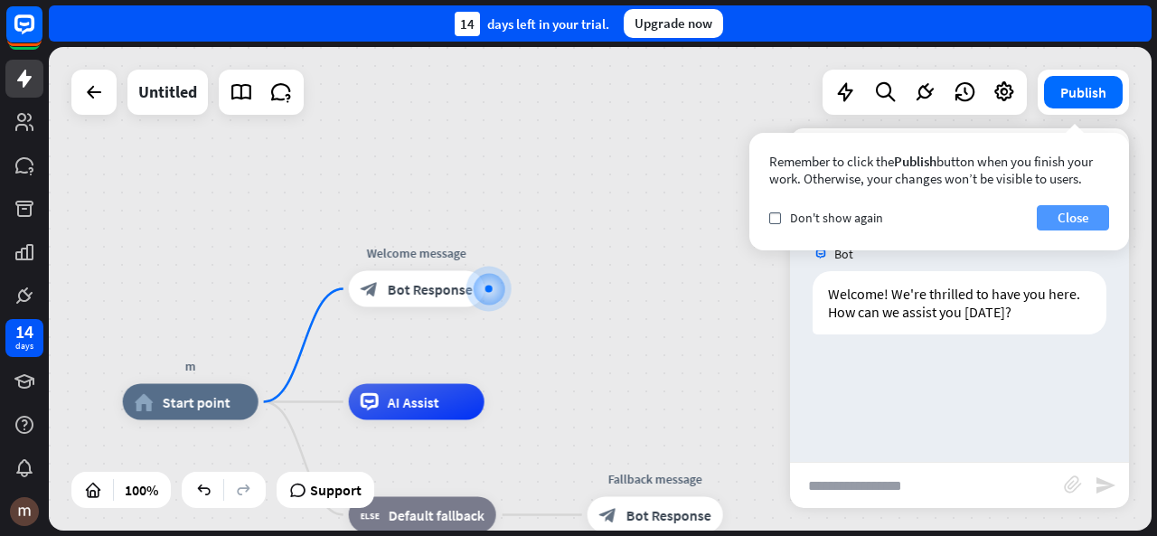
click at [1067, 205] on button "Close" at bounding box center [1073, 217] width 72 height 25
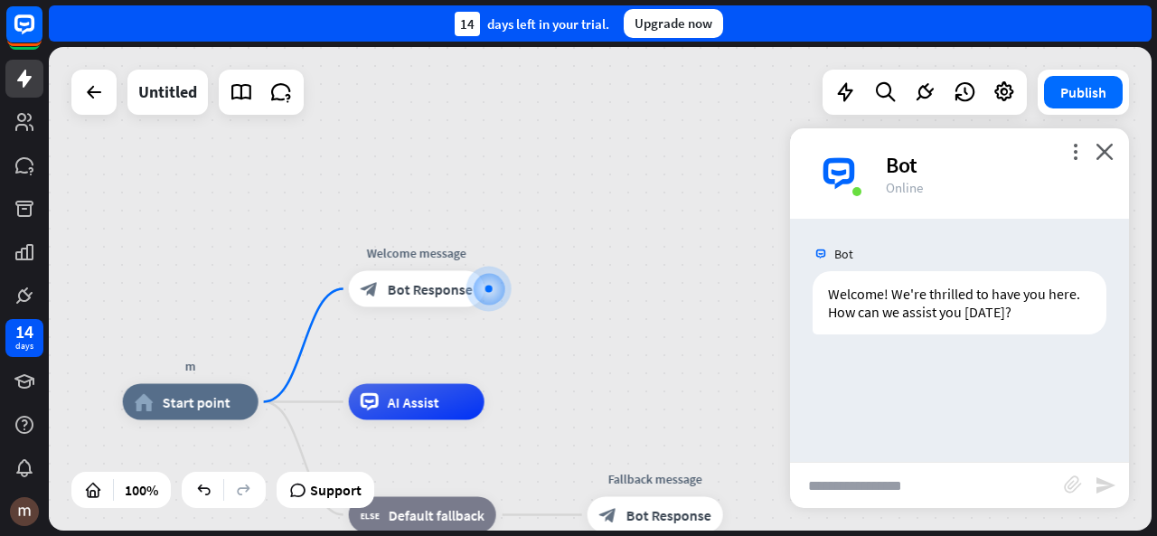
click at [905, 491] on input "text" at bounding box center [927, 485] width 274 height 45
type input "**"
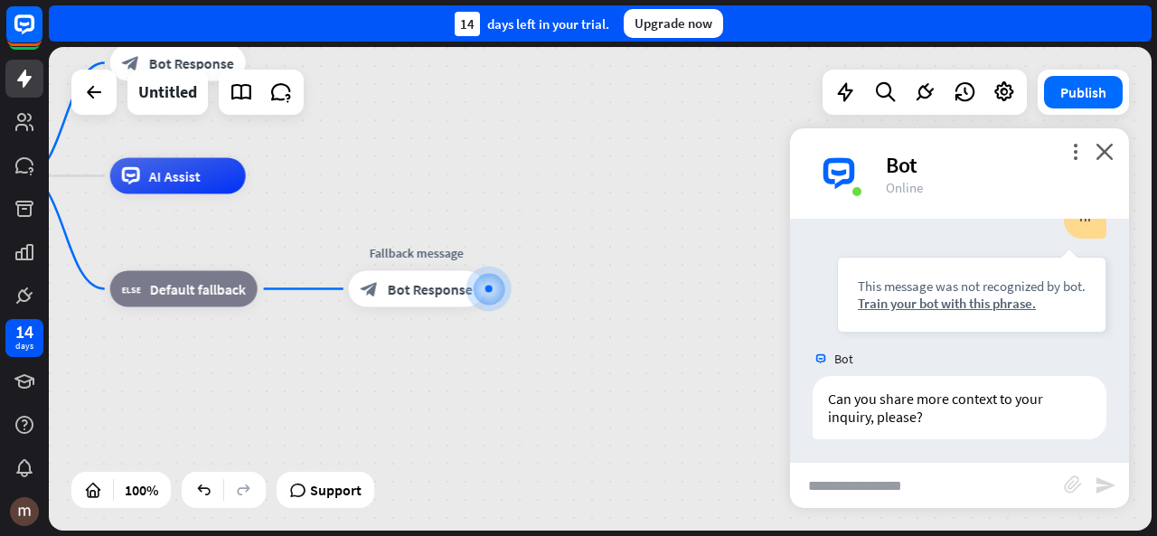
scroll to position [187, 0]
click at [905, 491] on input "text" at bounding box center [927, 485] width 274 height 45
type input "***"
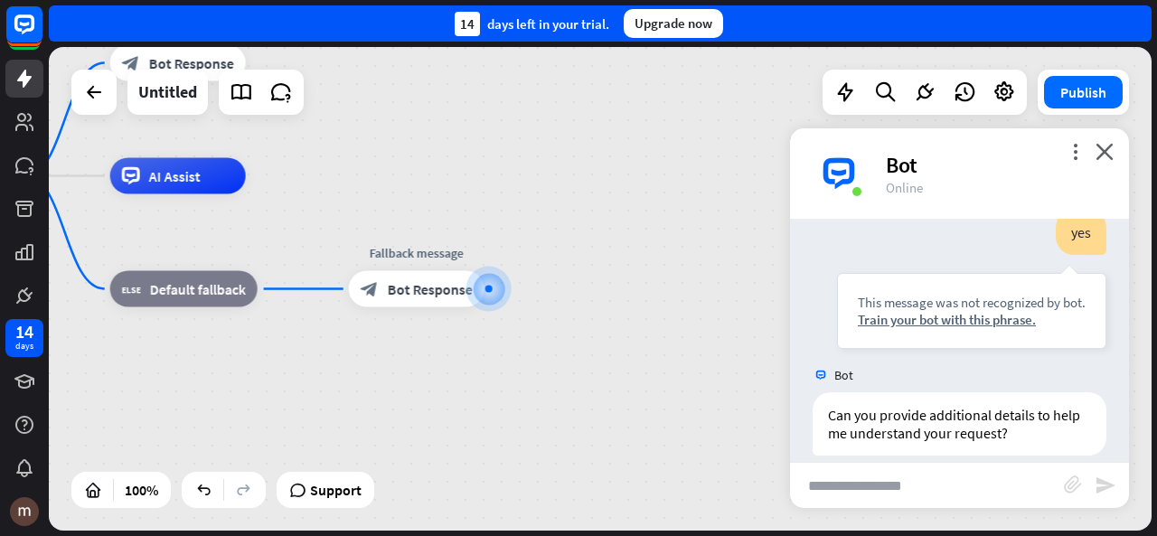
scroll to position [475, 0]
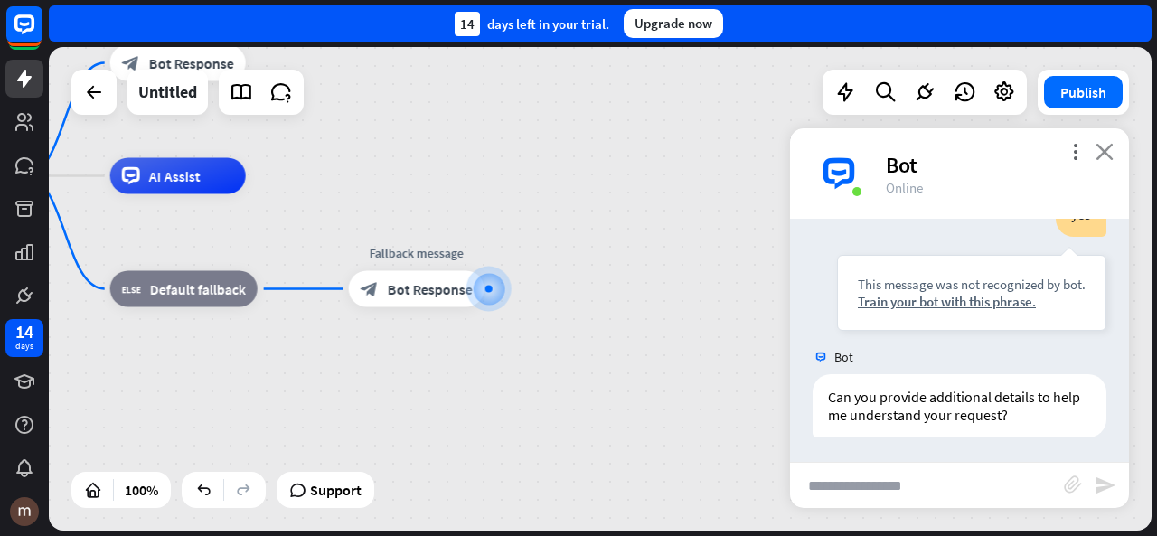
click at [1105, 152] on icon "close" at bounding box center [1104, 151] width 18 height 17
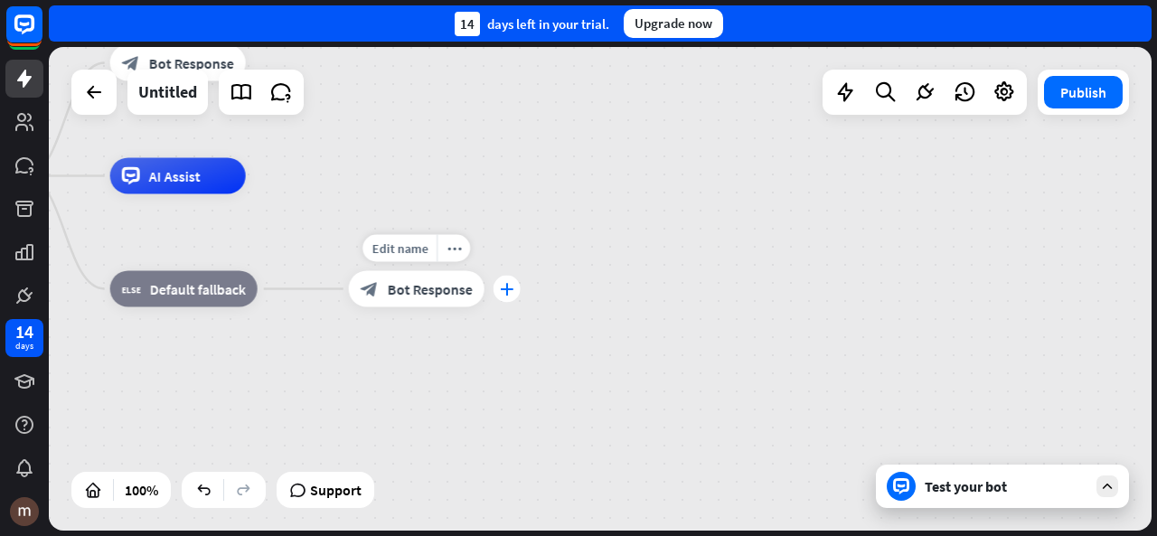
click at [501, 294] on icon "plus" at bounding box center [507, 289] width 14 height 13
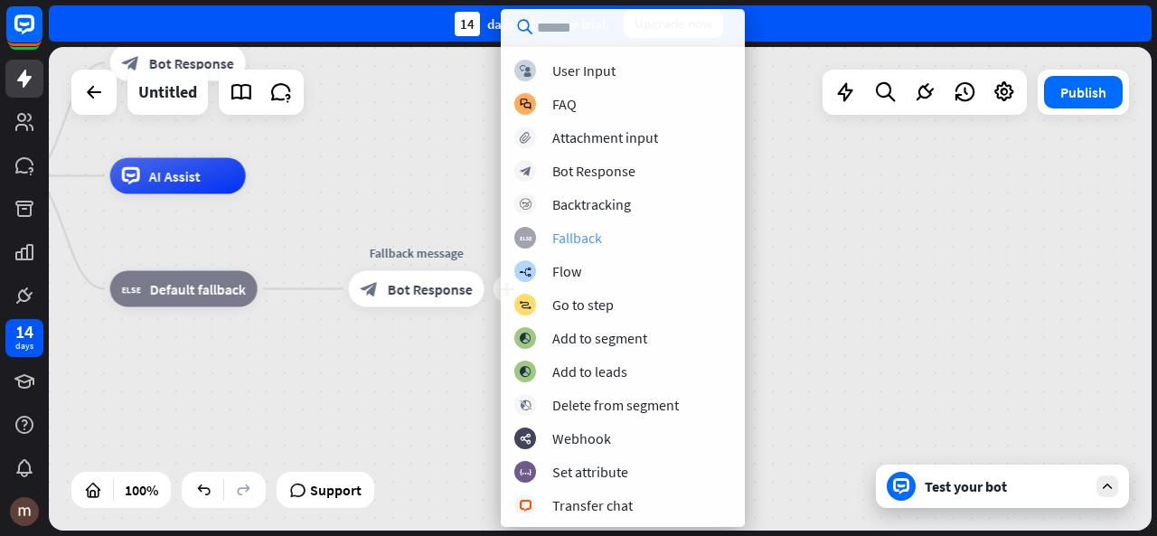
click at [618, 236] on div "block_fallback Fallback" at bounding box center [622, 238] width 217 height 22
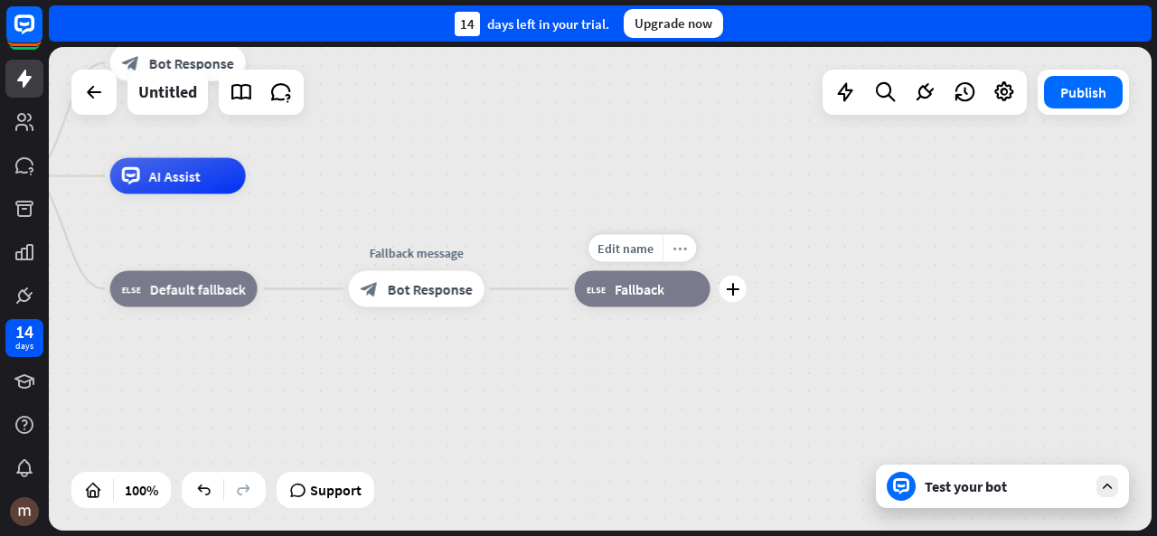
click at [680, 243] on icon "more_horiz" at bounding box center [679, 248] width 14 height 14
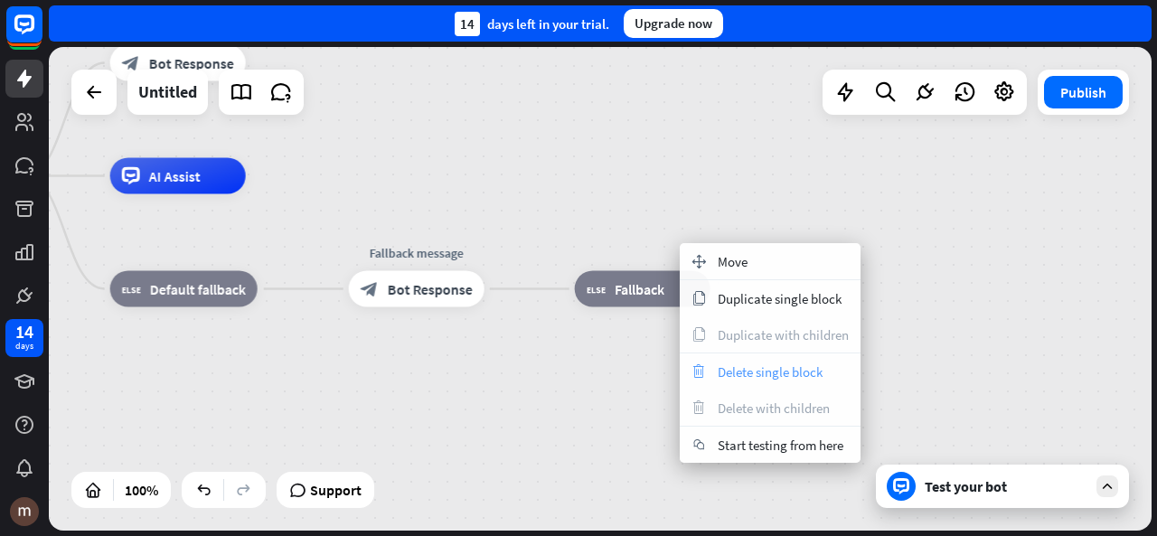
click at [750, 375] on span "Delete single block" at bounding box center [770, 371] width 105 height 17
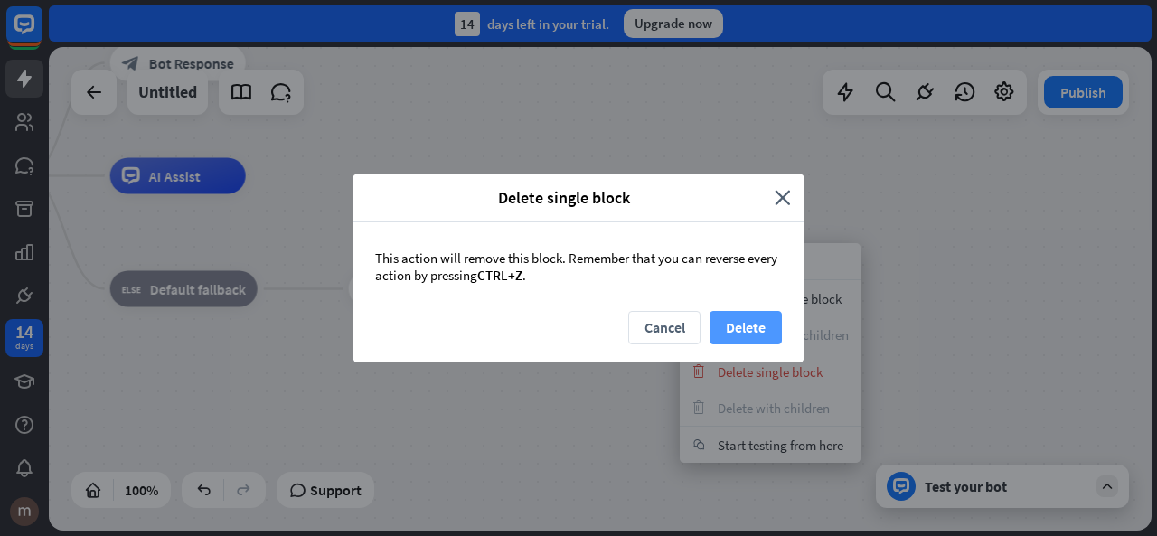
click at [746, 322] on button "Delete" at bounding box center [745, 327] width 72 height 33
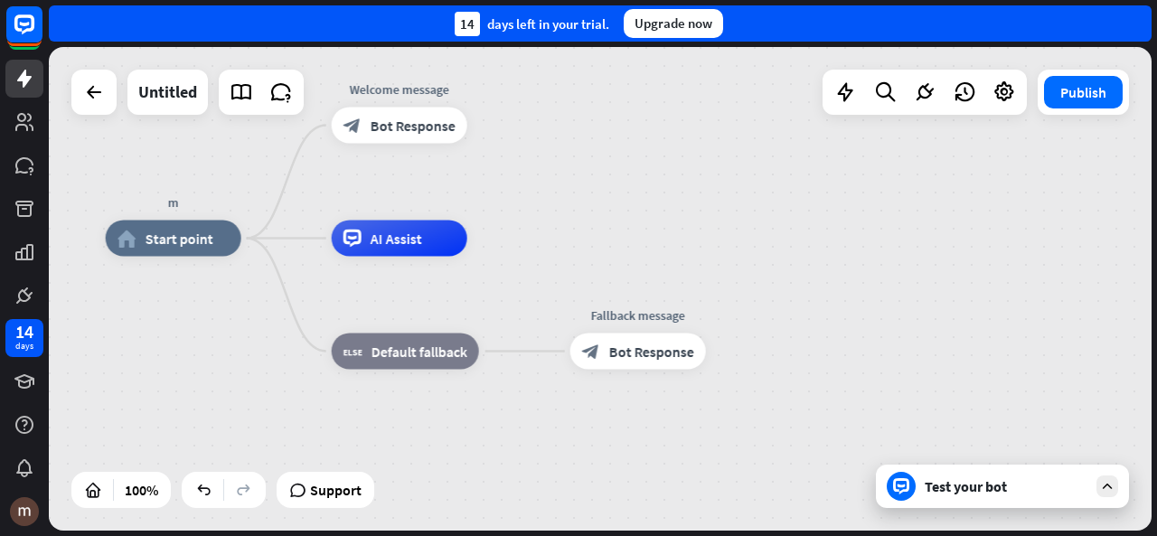
drag, startPoint x: 359, startPoint y: 346, endPoint x: 579, endPoint y: 408, distance: 229.2
click at [579, 408] on div "m home_2 Start point Welcome message block_bot_response Bot Response AI Assist …" at bounding box center [657, 481] width 1103 height 484
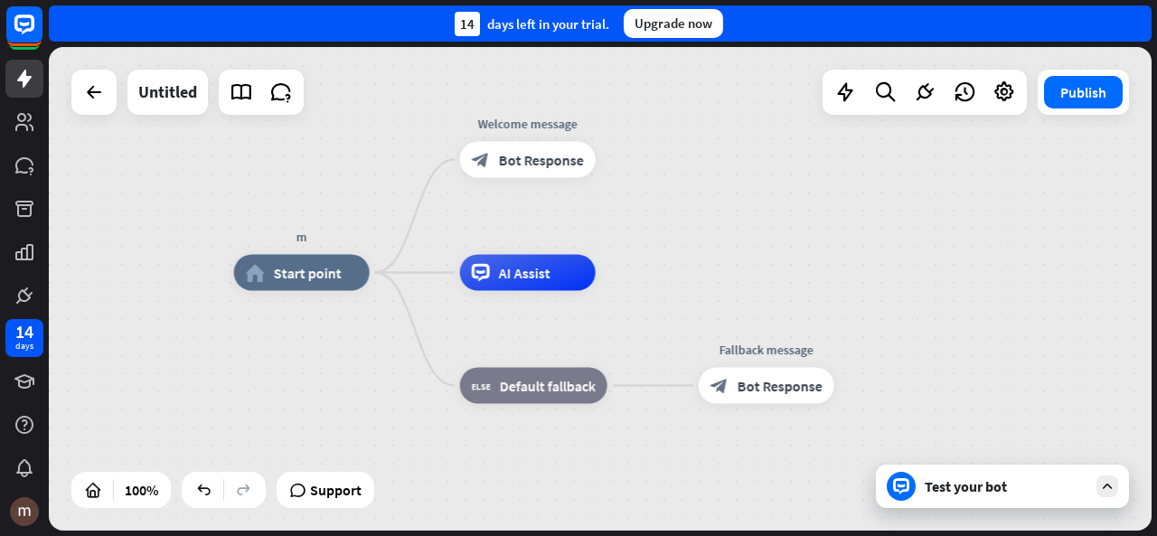
drag, startPoint x: 487, startPoint y: 411, endPoint x: 581, endPoint y: 429, distance: 95.7
click at [581, 429] on div "m home_2 Start point Welcome message block_bot_response Bot Response AI Assist …" at bounding box center [785, 515] width 1103 height 484
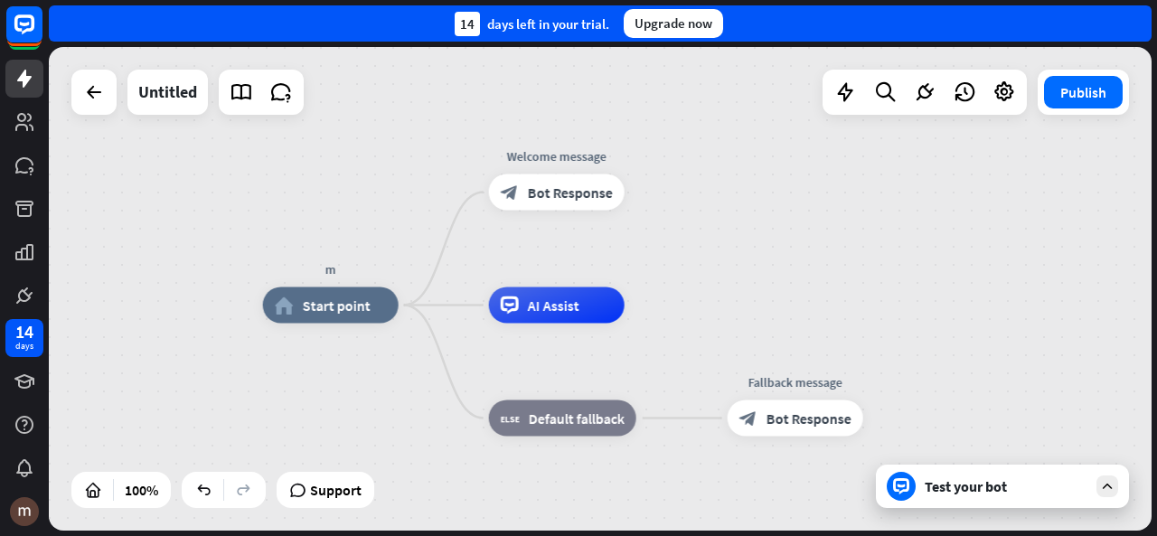
drag, startPoint x: 581, startPoint y: 429, endPoint x: 643, endPoint y: 478, distance: 78.5
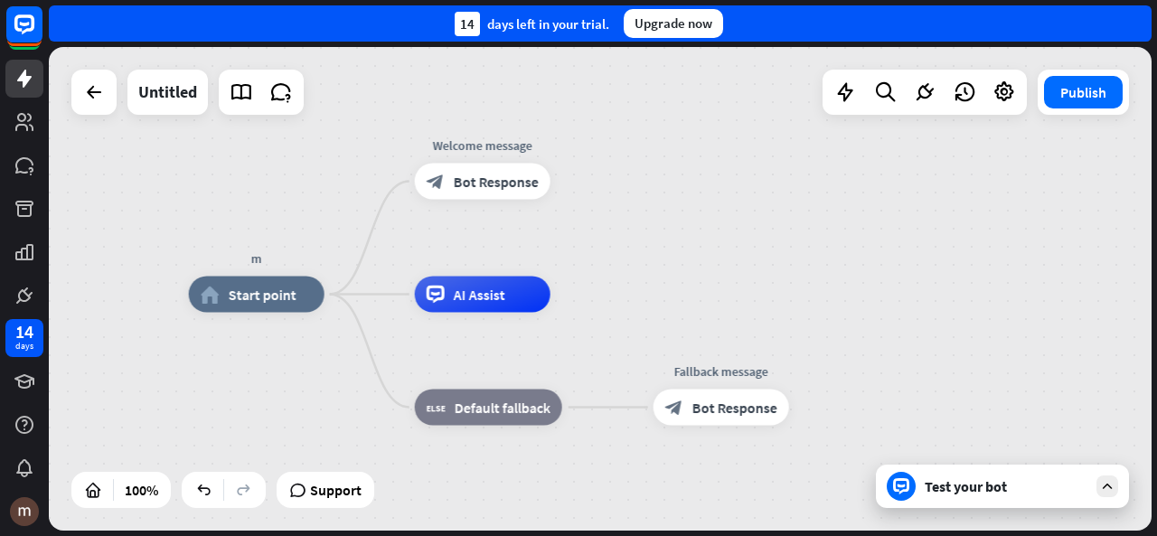
drag, startPoint x: 231, startPoint y: 174, endPoint x: 160, endPoint y: 164, distance: 72.2
click at [160, 164] on div "m home_2 Start point Welcome message block_bot_response Bot Response AI Assist …" at bounding box center [600, 289] width 1103 height 484
click at [248, 96] on icon at bounding box center [241, 91] width 23 height 23
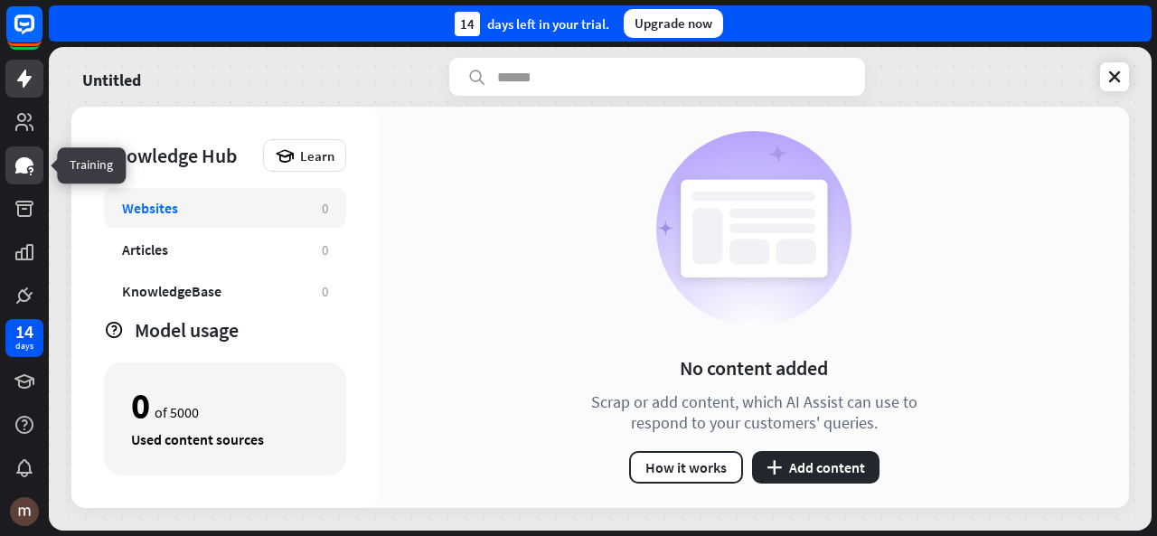
click at [19, 157] on icon at bounding box center [25, 166] width 22 height 22
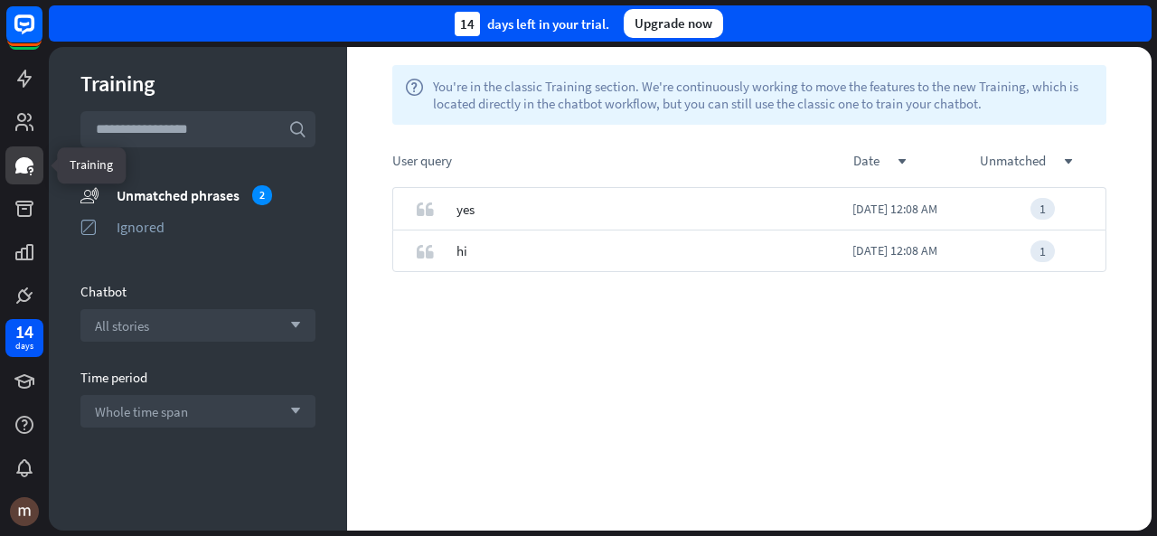
click at [19, 157] on icon at bounding box center [25, 166] width 22 height 22
click at [258, 185] on div "2" at bounding box center [262, 195] width 20 height 20
click at [216, 221] on div "Ignored" at bounding box center [216, 227] width 199 height 18
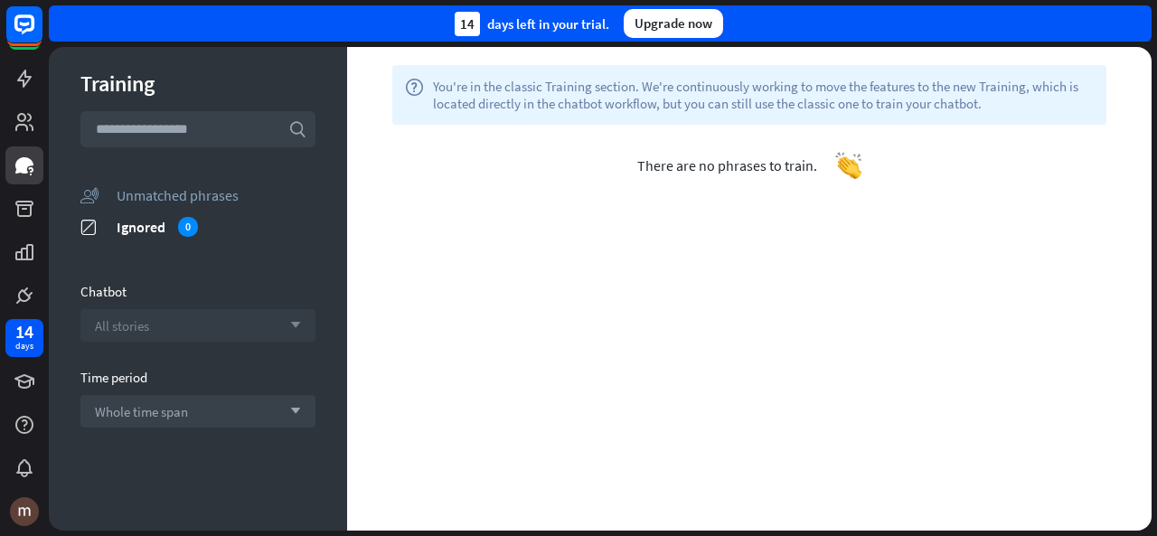
click at [244, 323] on div "All stories arrow_down" at bounding box center [197, 325] width 235 height 33
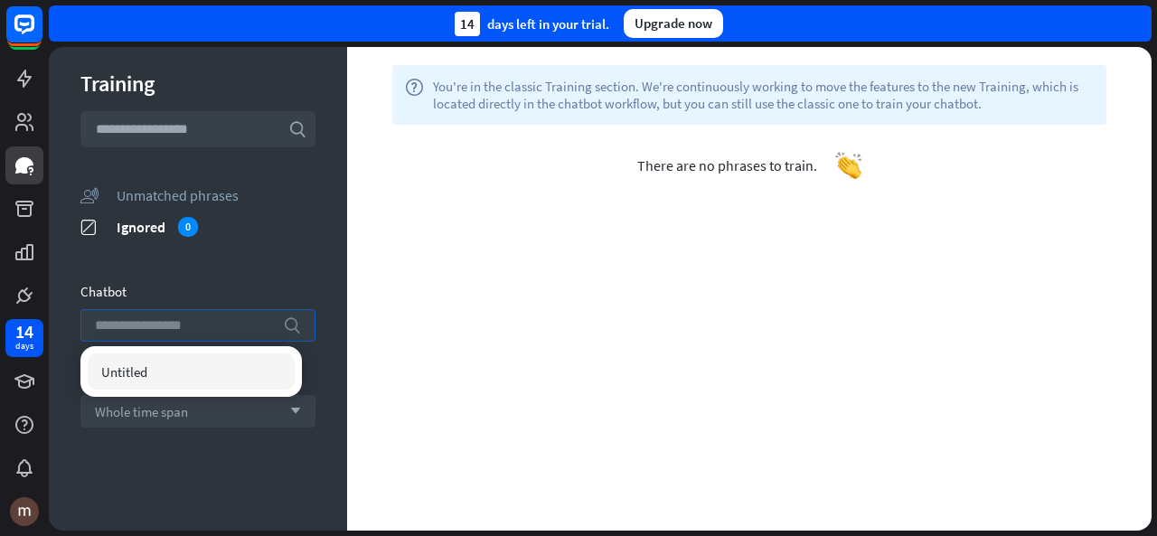
click at [244, 323] on input "search" at bounding box center [184, 325] width 179 height 31
click at [231, 286] on div "Chatbot" at bounding box center [197, 291] width 235 height 17
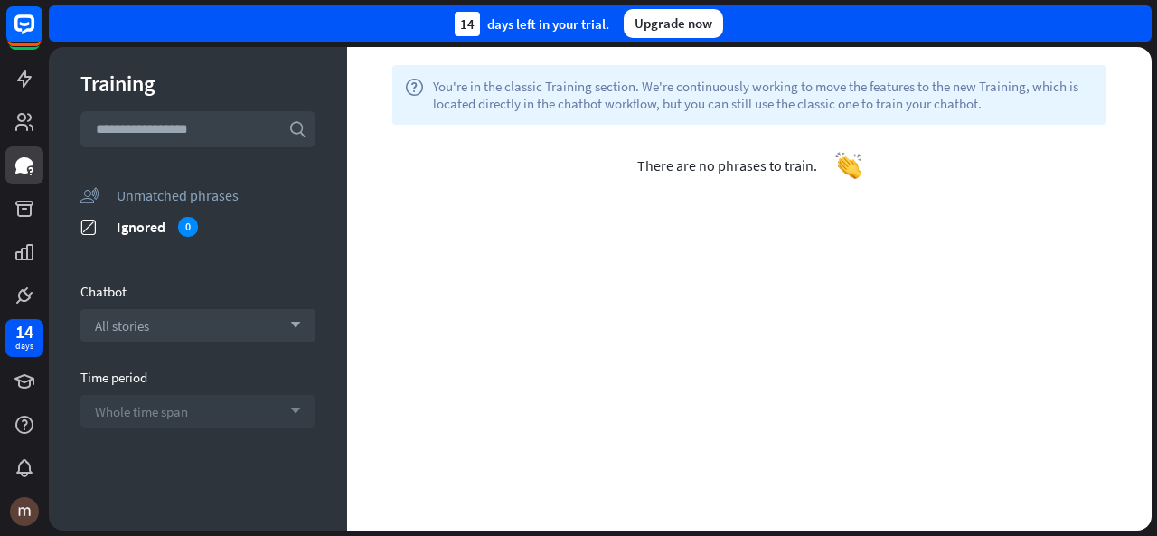
click at [239, 410] on div "Whole time span arrow_down" at bounding box center [197, 411] width 235 height 33
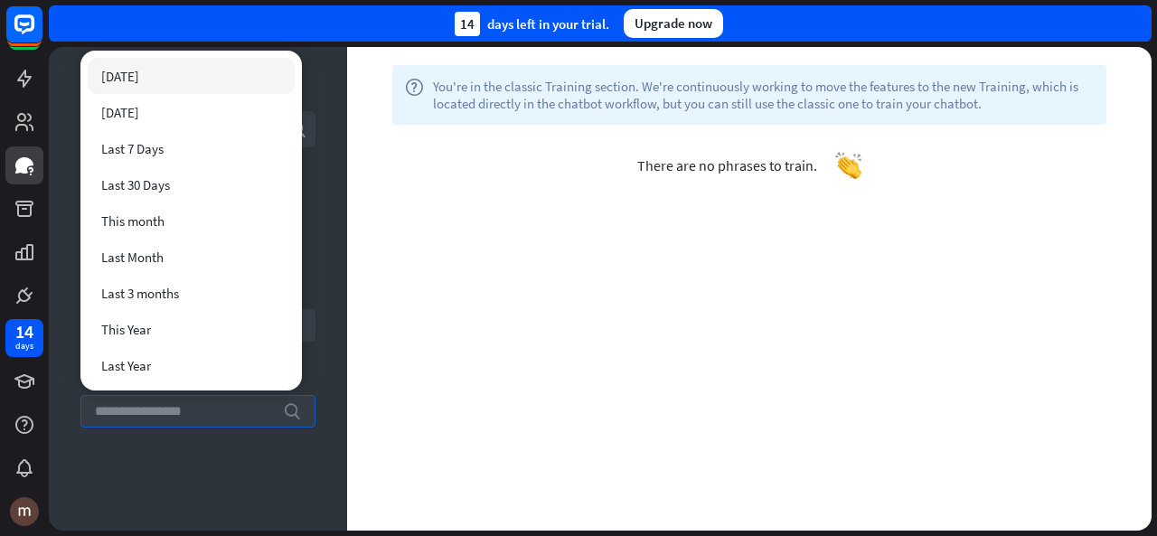
click at [239, 410] on input "search" at bounding box center [184, 411] width 179 height 31
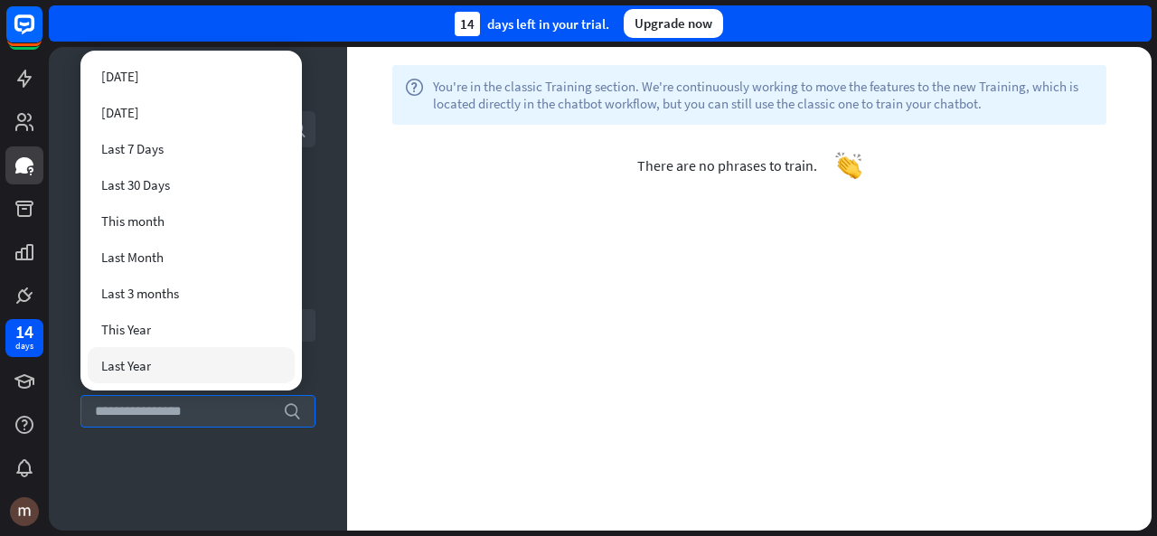
click at [277, 475] on div "Training search unmatched_phrases Unmatched phrases ignored Ignored 0 Chatbot A…" at bounding box center [198, 289] width 298 height 484
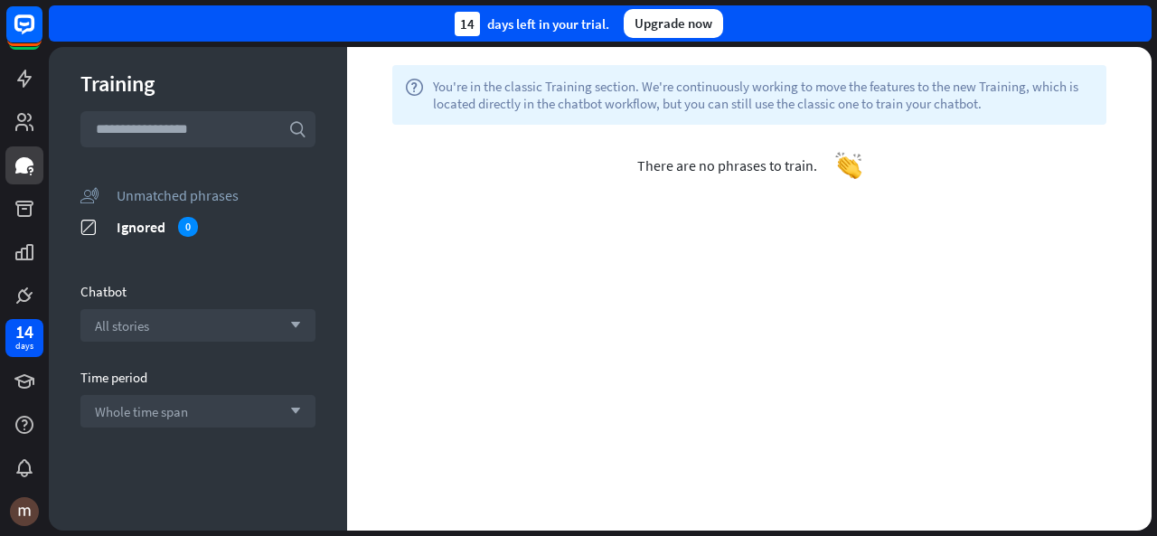
click at [141, 117] on input "text" at bounding box center [197, 129] width 235 height 36
type input "**"
click at [288, 128] on icon "search" at bounding box center [297, 129] width 18 height 18
click at [20, 202] on icon at bounding box center [24, 209] width 18 height 16
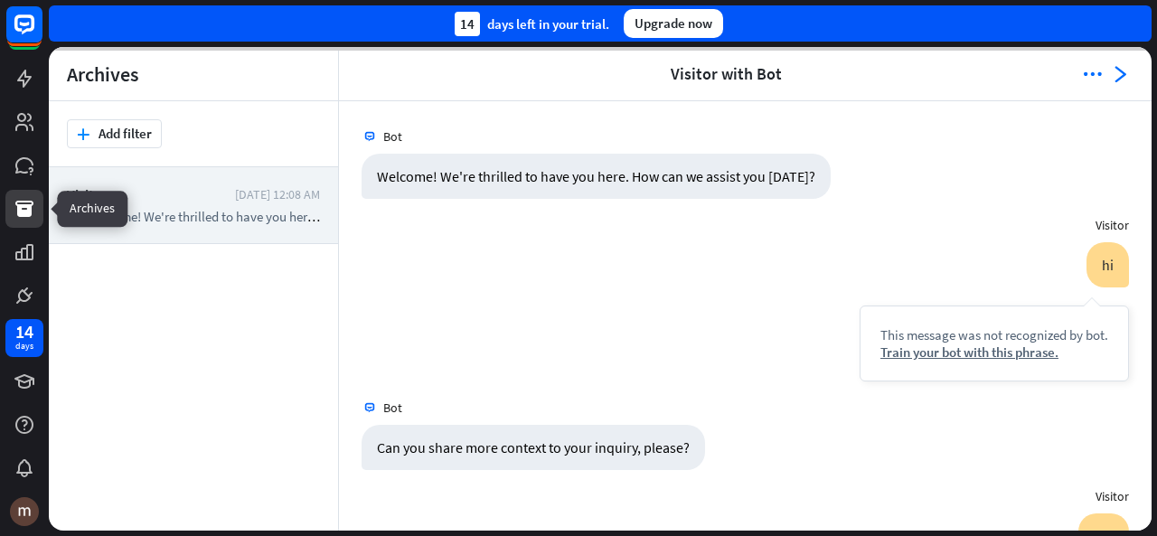
scroll to position [236, 0]
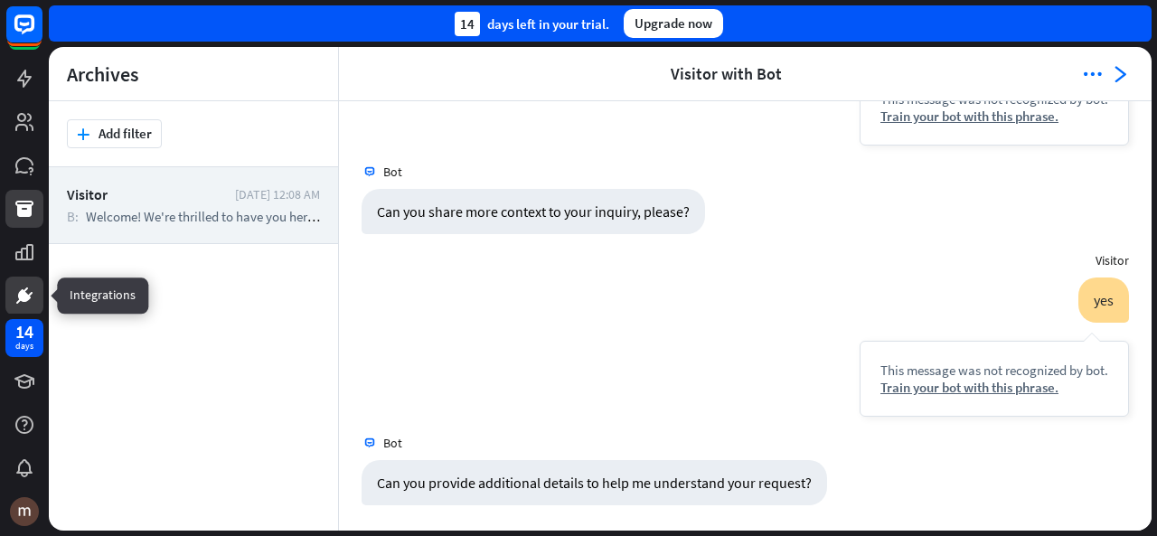
click at [38, 292] on link at bounding box center [24, 296] width 38 height 38
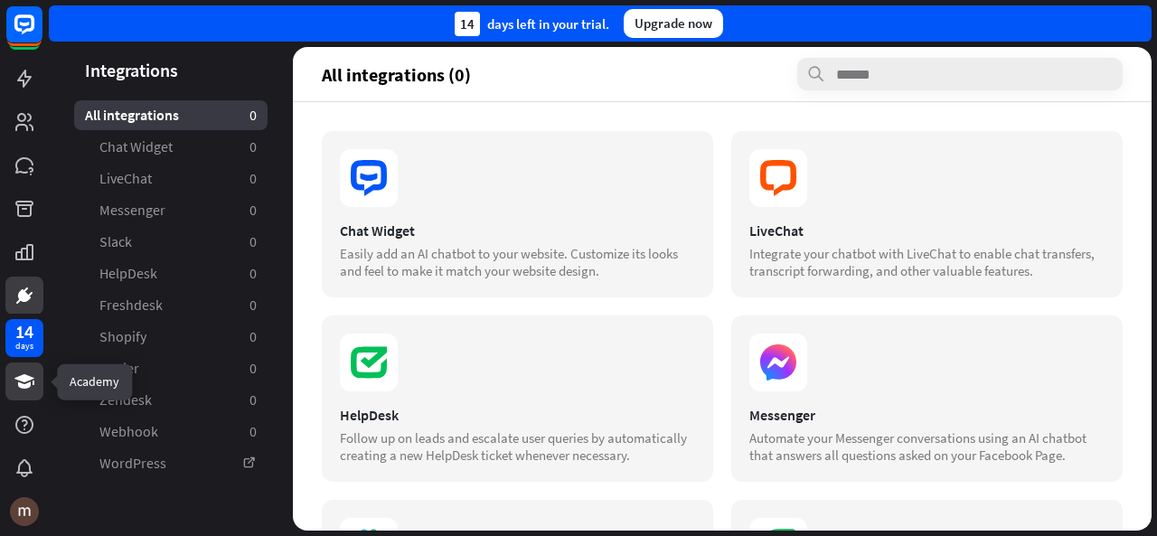
click at [21, 381] on icon at bounding box center [25, 382] width 22 height 22
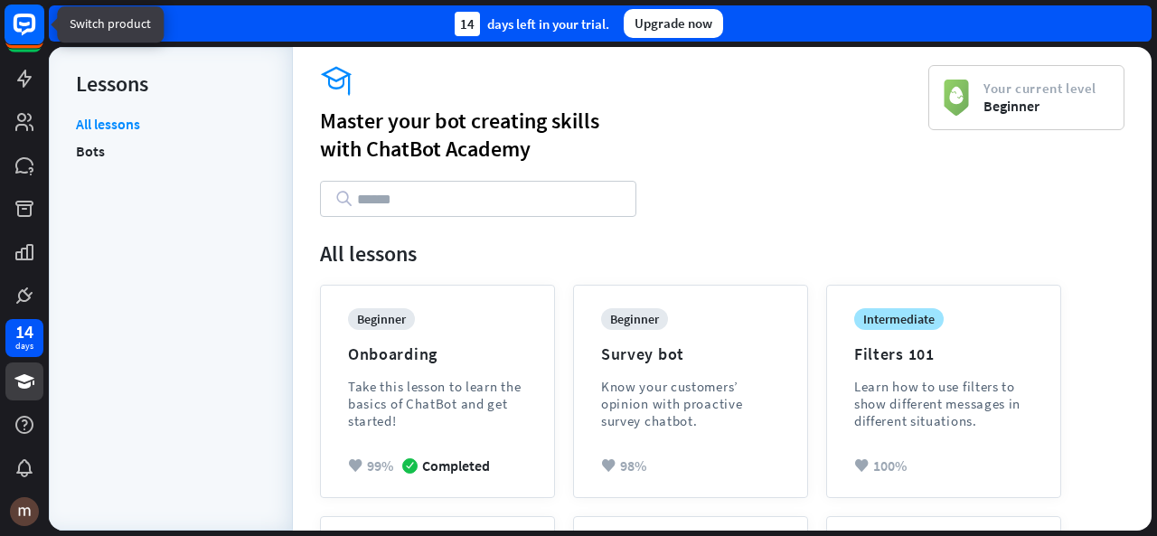
click at [23, 34] on rect at bounding box center [25, 25] width 40 height 40
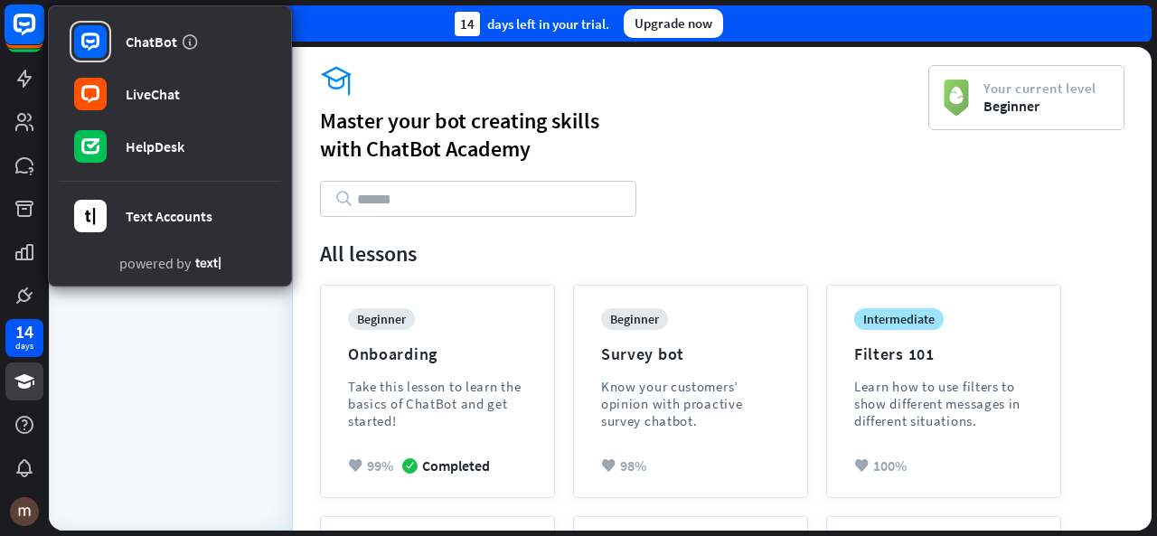
click at [23, 34] on rect at bounding box center [25, 25] width 40 height 40
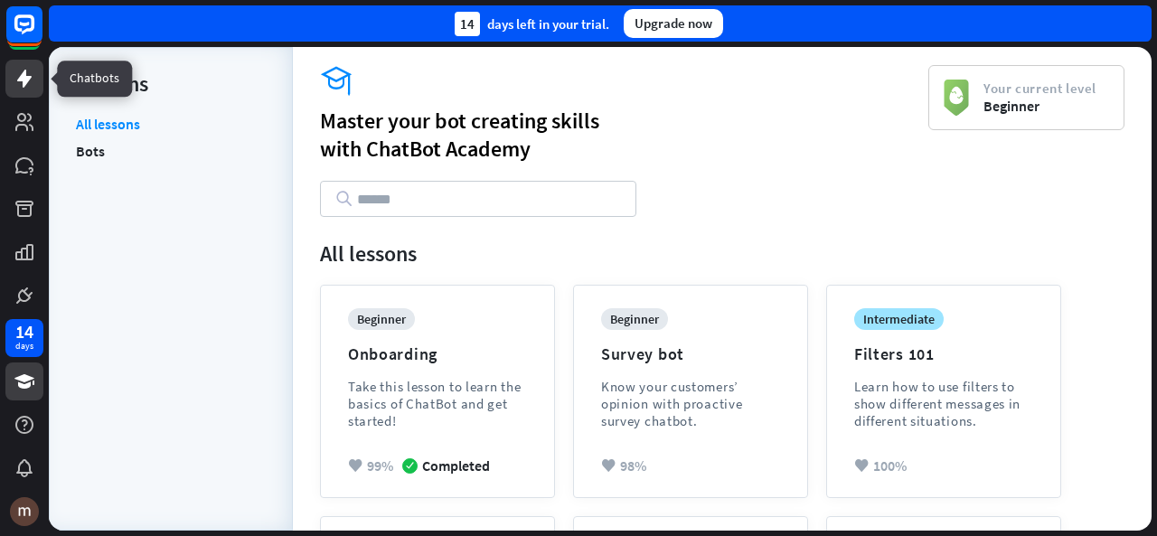
click at [25, 76] on icon at bounding box center [24, 79] width 14 height 18
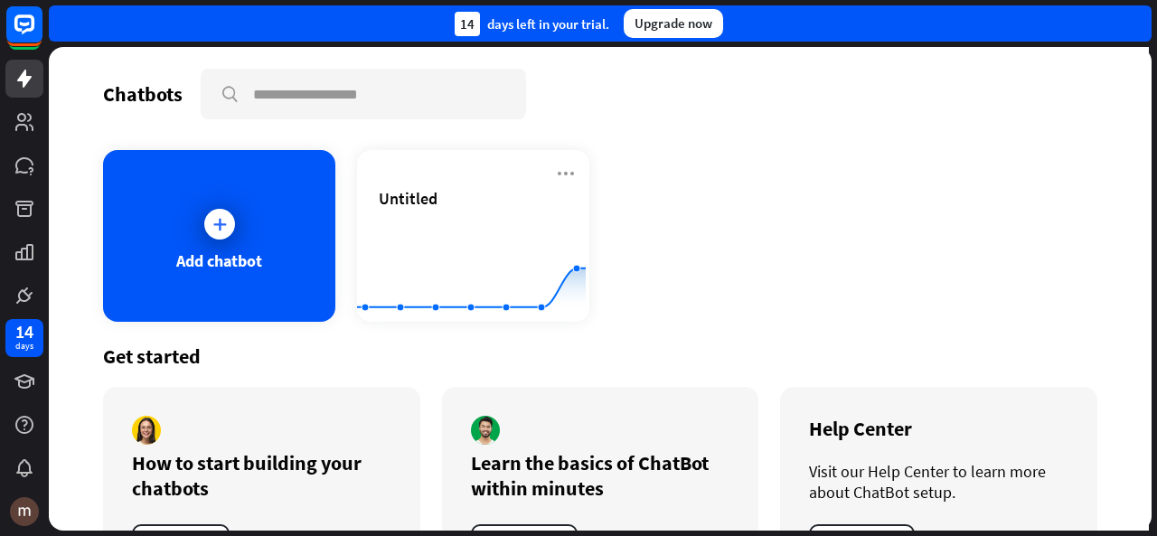
drag, startPoint x: 1156, startPoint y: 212, endPoint x: 1147, endPoint y: 301, distance: 89.0
click at [1147, 301] on div "Chatbots search Add chatbot Untitled Created with Highcharts 10.1.0 0 1 2 Get s…" at bounding box center [603, 291] width 1108 height 489
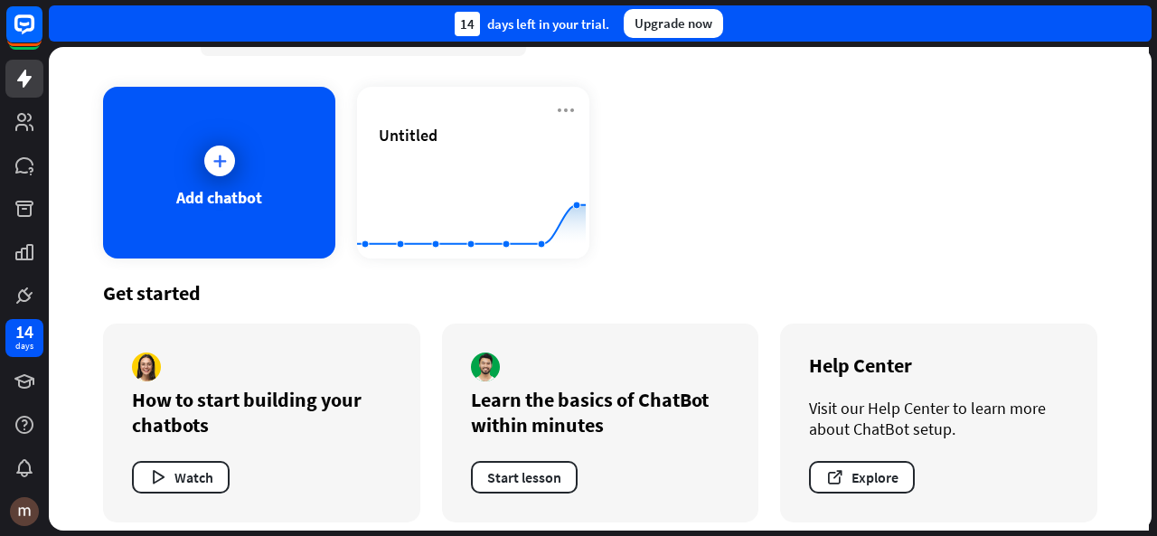
scroll to position [76, 0]
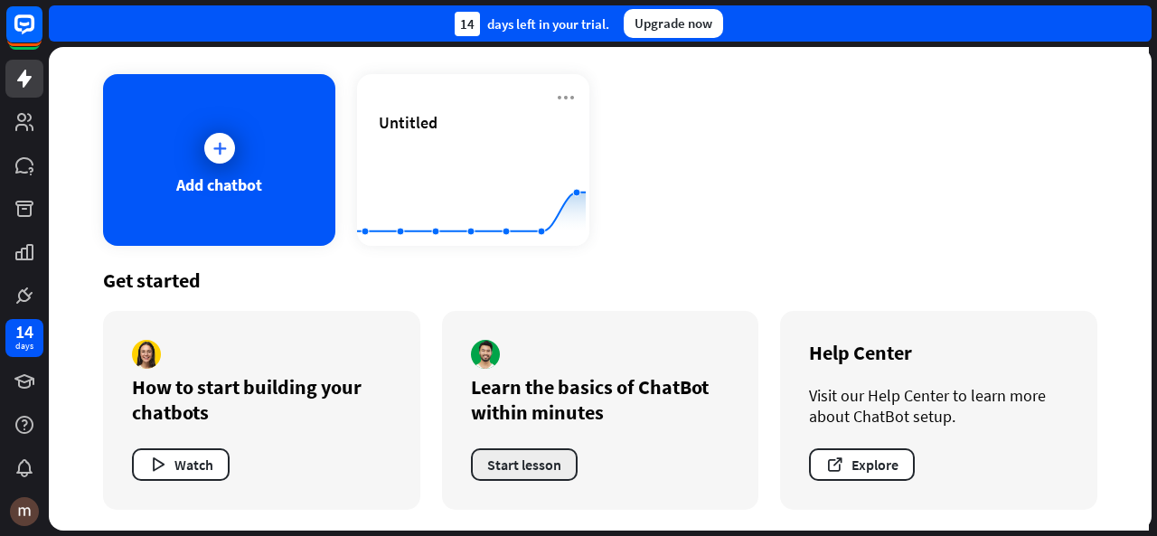
click at [514, 463] on button "Start lesson" at bounding box center [524, 464] width 107 height 33
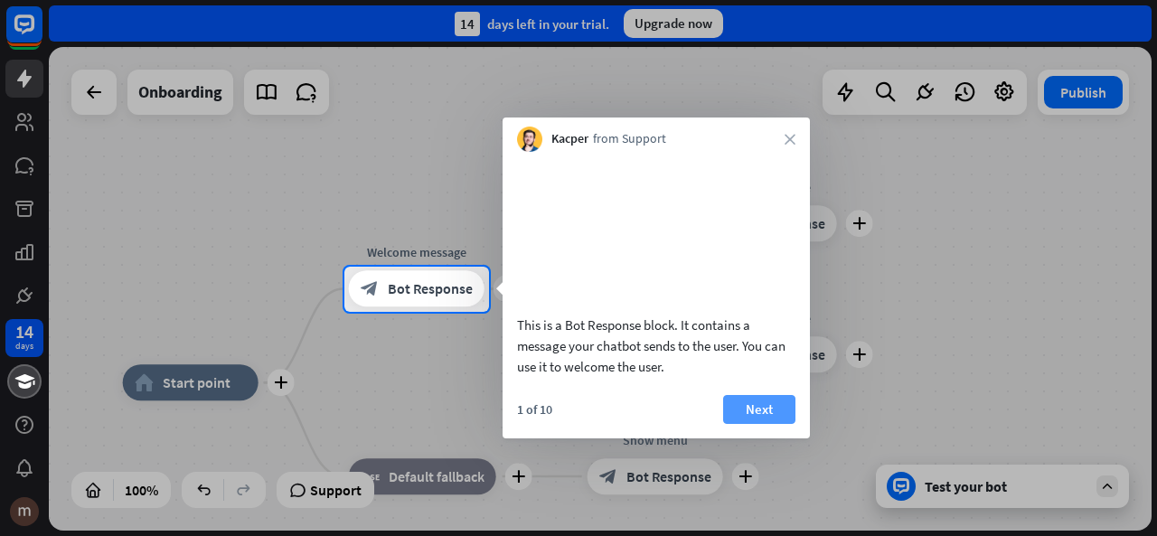
click at [753, 424] on button "Next" at bounding box center [759, 409] width 72 height 29
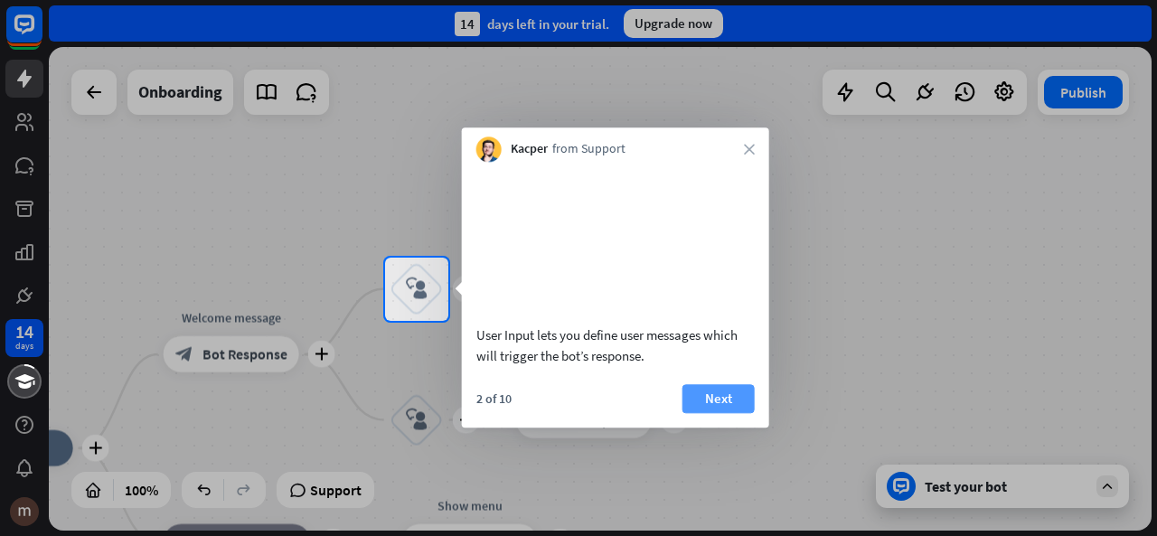
click at [738, 413] on button "Next" at bounding box center [718, 398] width 72 height 29
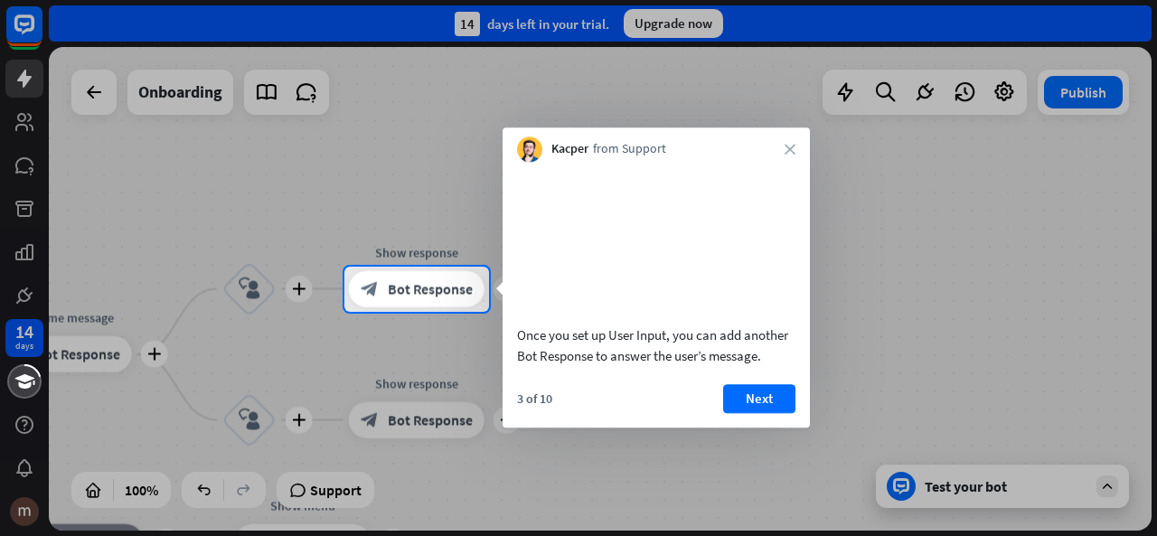
drag, startPoint x: 738, startPoint y: 418, endPoint x: 770, endPoint y: 422, distance: 32.0
click at [770, 413] on button "Next" at bounding box center [759, 398] width 72 height 29
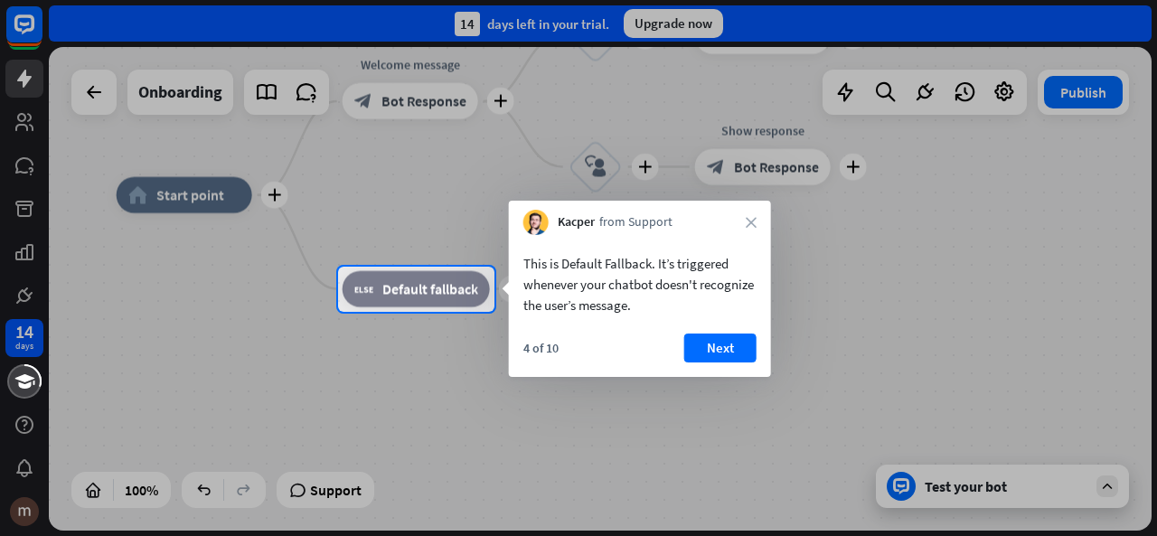
click at [27, 134] on div at bounding box center [578, 133] width 1157 height 267
click at [750, 220] on icon "close" at bounding box center [751, 222] width 11 height 11
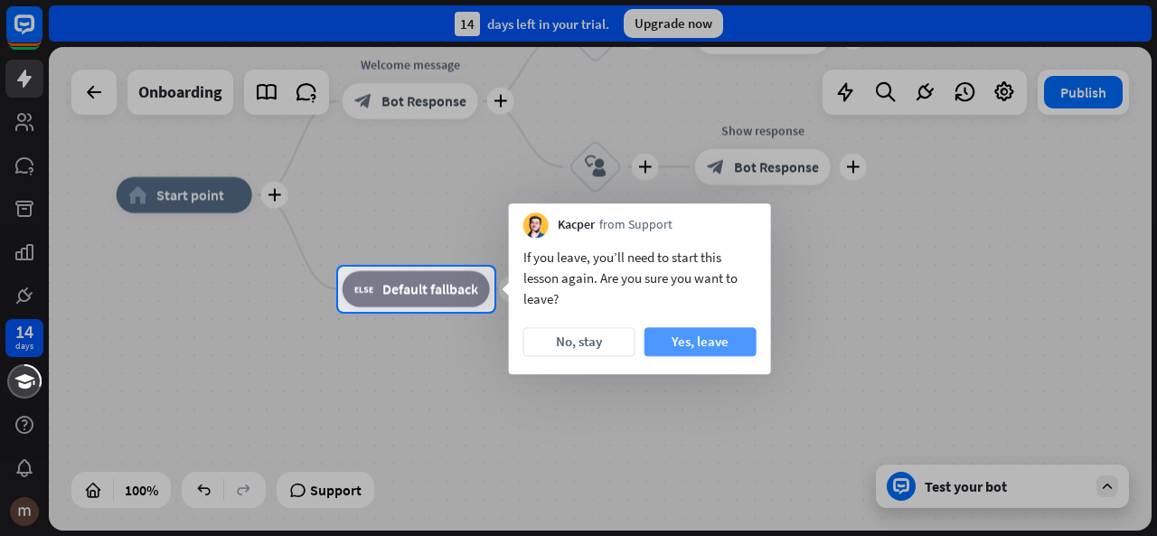
click at [668, 348] on button "Yes, leave" at bounding box center [700, 341] width 112 height 29
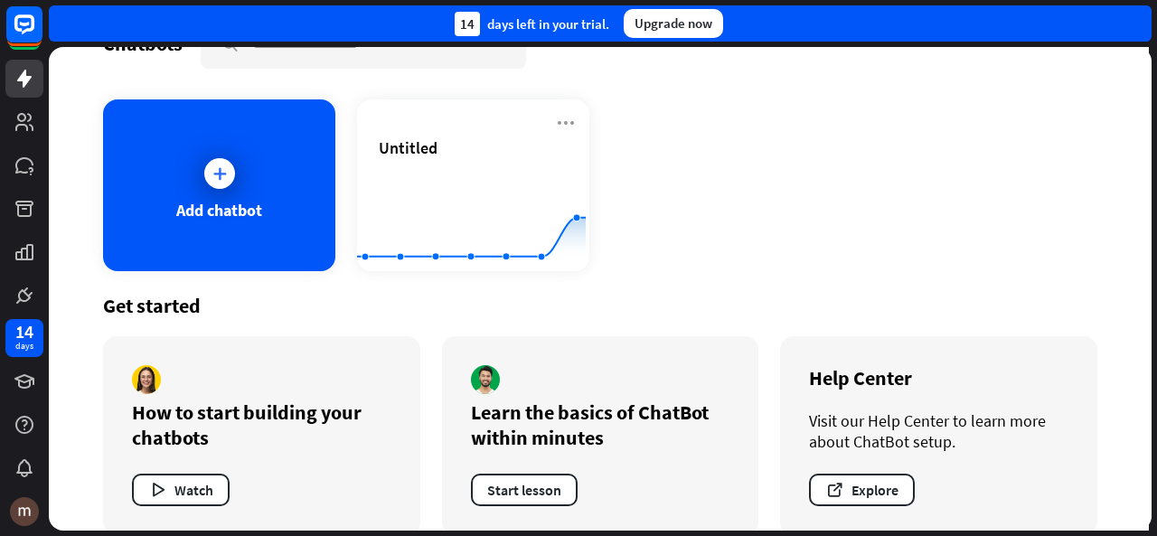
scroll to position [47, 0]
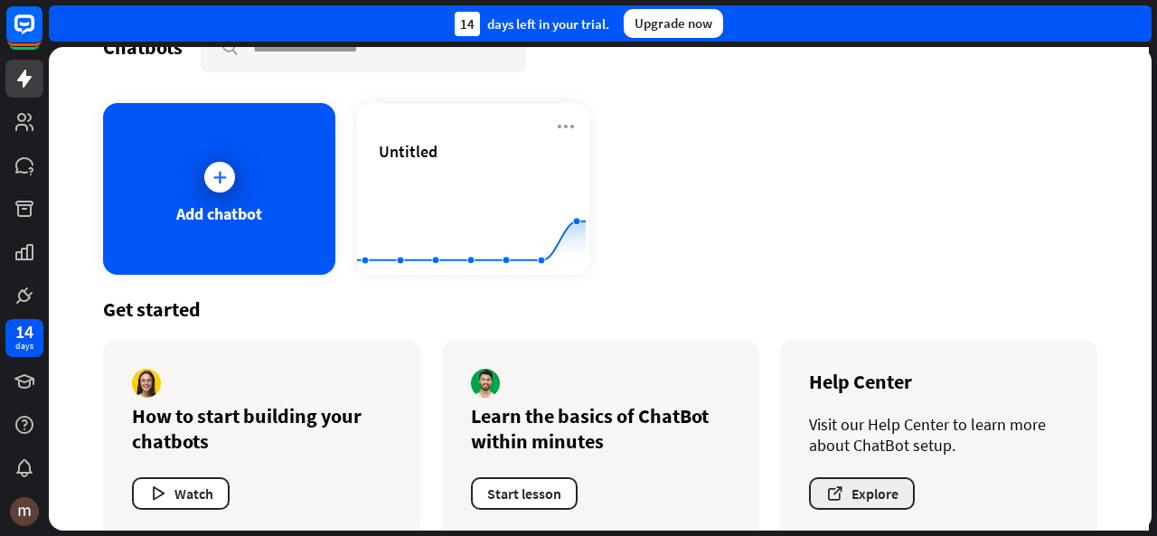
click at [860, 493] on button "Explore" at bounding box center [862, 493] width 106 height 33
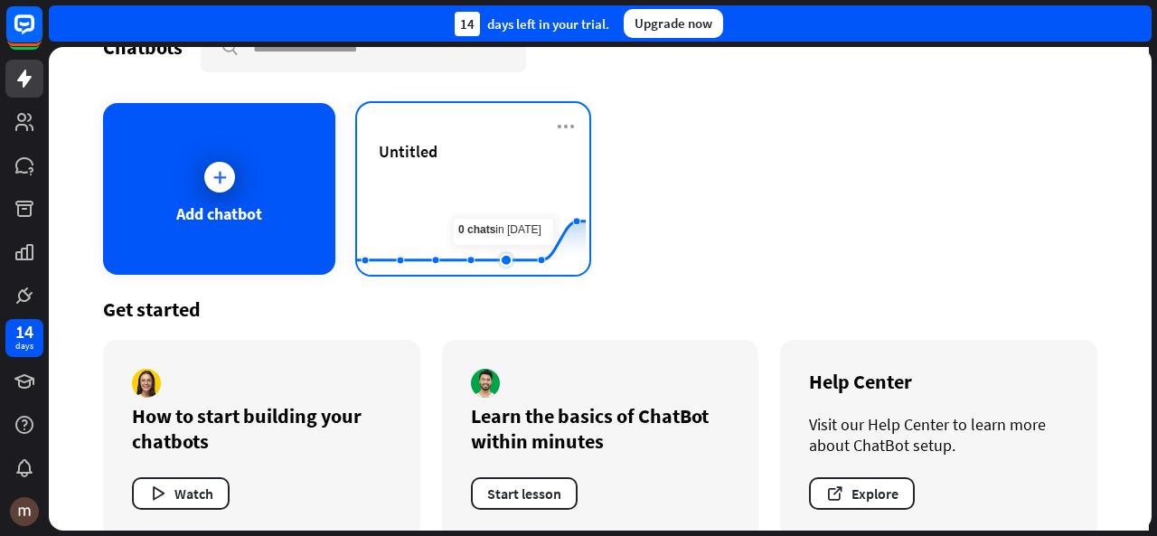
click at [512, 192] on rect at bounding box center [471, 230] width 229 height 113
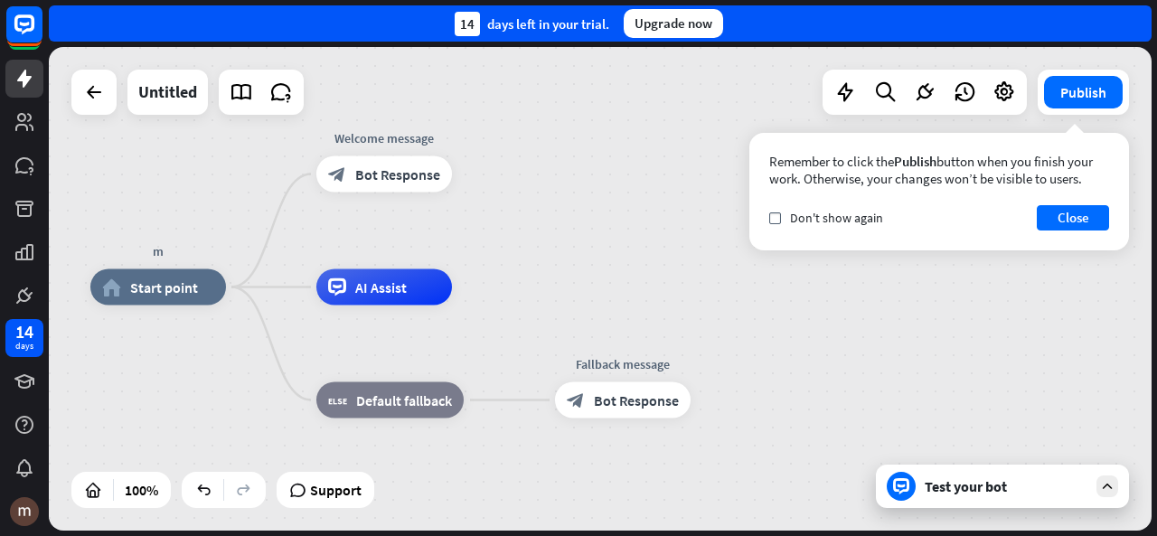
drag, startPoint x: 853, startPoint y: 288, endPoint x: 674, endPoint y: 286, distance: 179.0
click at [674, 287] on div "m home_2 Start point Welcome message block_bot_response Bot Response AI Assist …" at bounding box center [641, 529] width 1103 height 484
click at [872, 304] on div "m home_2 Start point Welcome message block_bot_response Bot Response AI Assist …" at bounding box center [641, 529] width 1103 height 484
click at [474, 290] on icon "plus" at bounding box center [475, 287] width 14 height 13
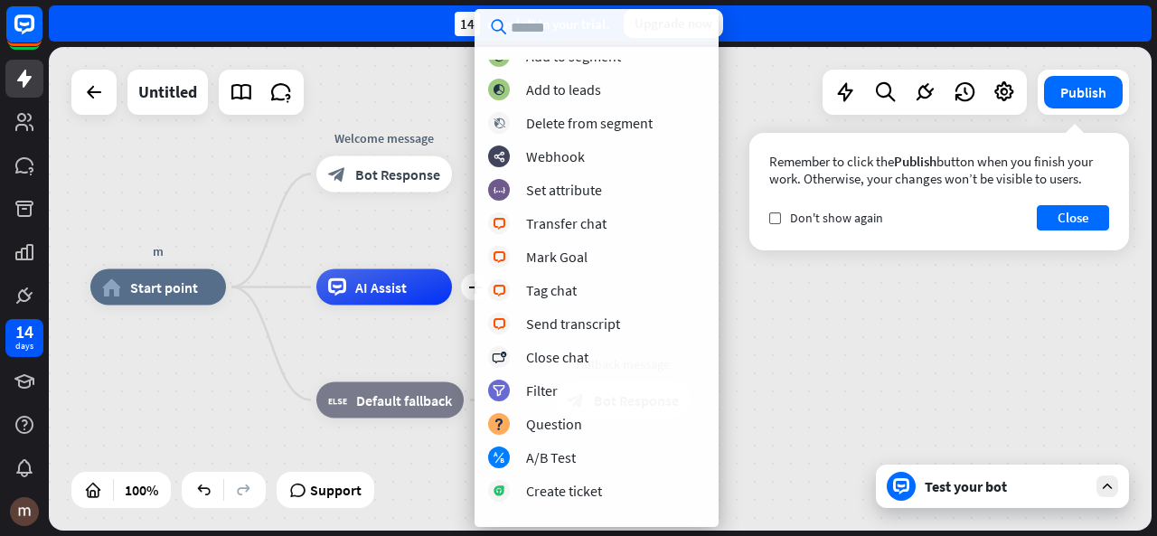
scroll to position [198, 0]
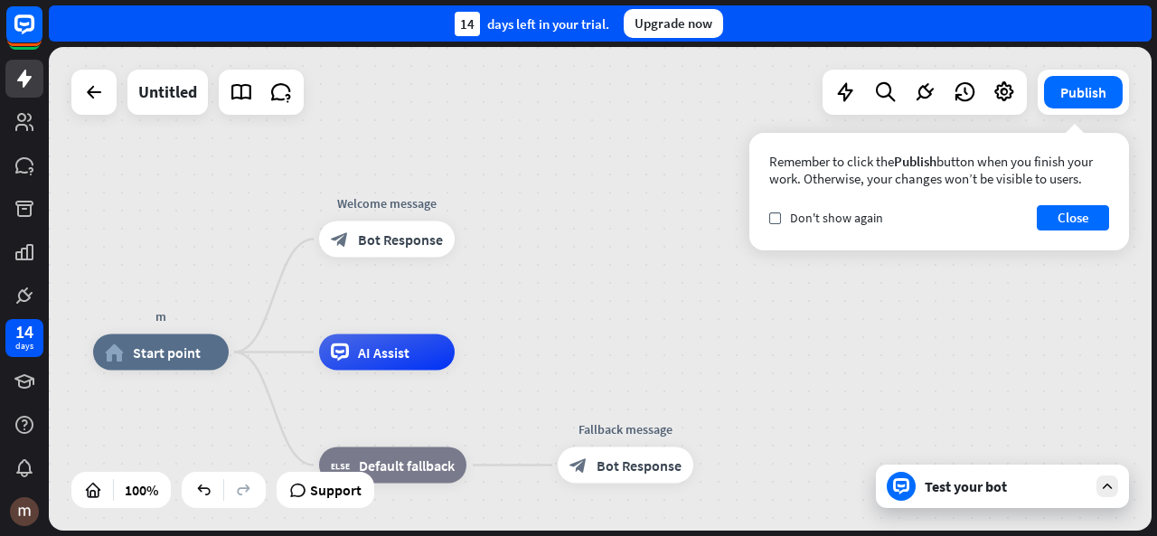
drag, startPoint x: 724, startPoint y: 240, endPoint x: 727, endPoint y: 305, distance: 65.1
click at [727, 305] on div "m home_2 Start point Welcome message block_bot_response Bot Response AI Assist …" at bounding box center [600, 289] width 1103 height 484
click at [480, 237] on icon "plus" at bounding box center [478, 239] width 14 height 13
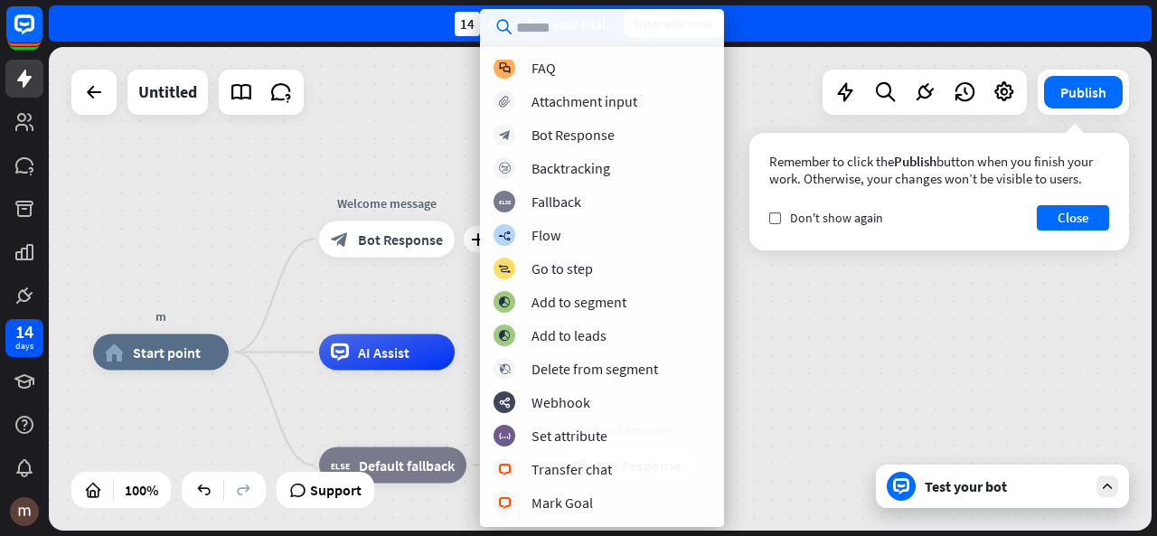
scroll to position [0, 0]
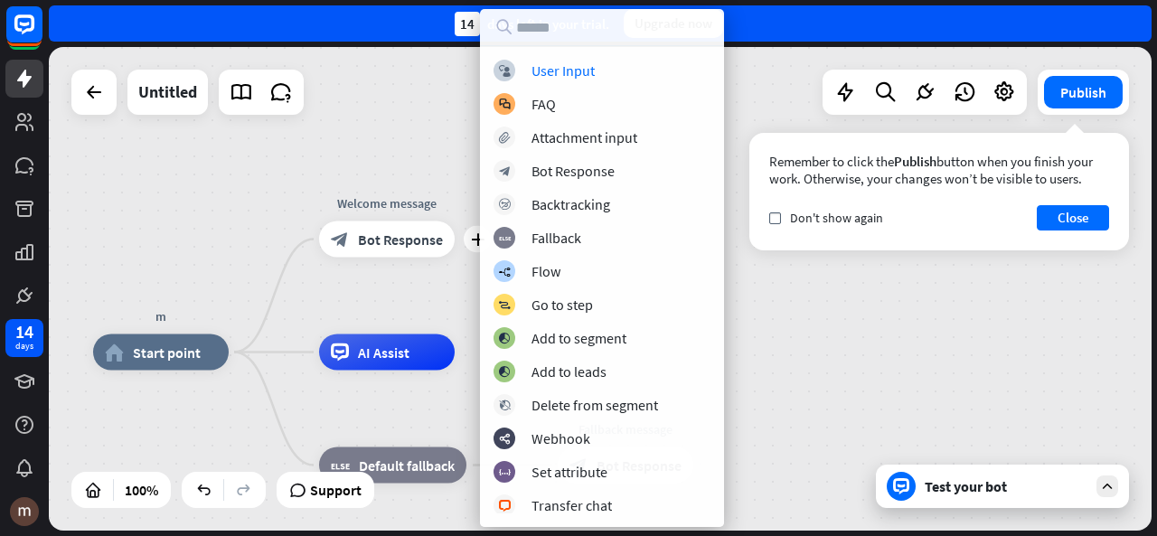
click at [321, 99] on div "m home_2 Start point plus Welcome message block_bot_response Bot Response AI As…" at bounding box center [600, 289] width 1103 height 484
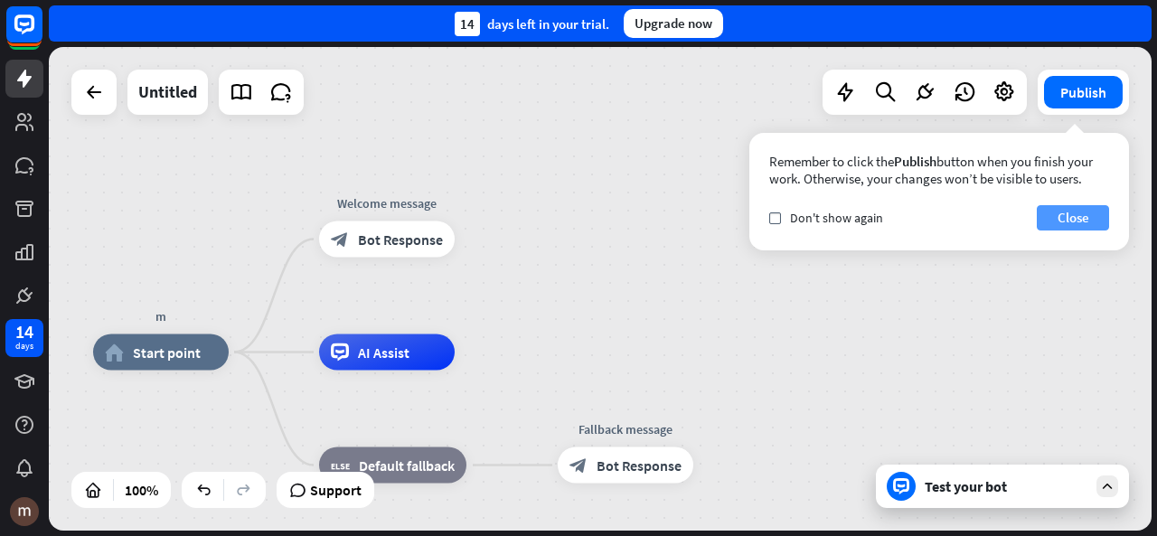
click at [1072, 225] on button "Close" at bounding box center [1073, 217] width 72 height 25
